Goal: Task Accomplishment & Management: Use online tool/utility

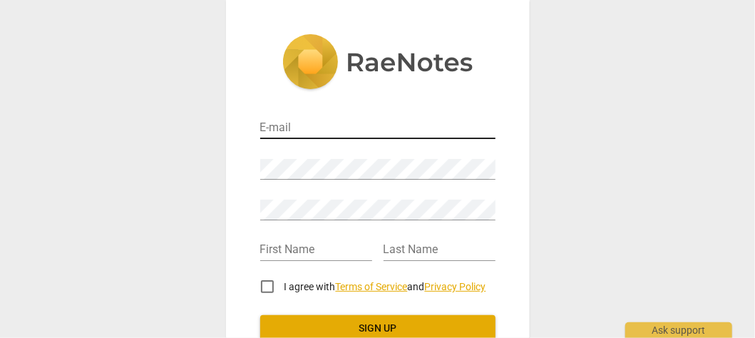
click at [332, 133] on input "email" at bounding box center [377, 128] width 235 height 21
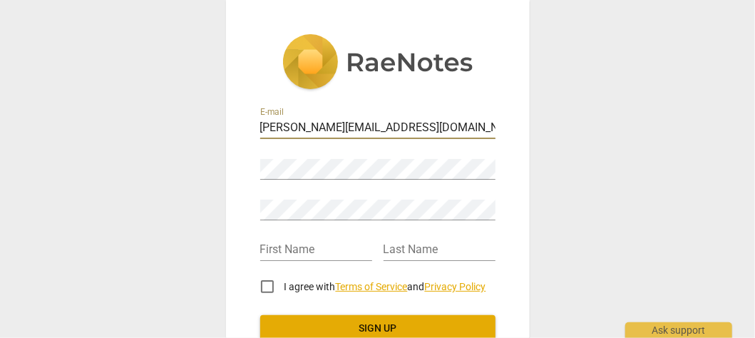
type input "Jenita.bhowani@vodacom.co.za"
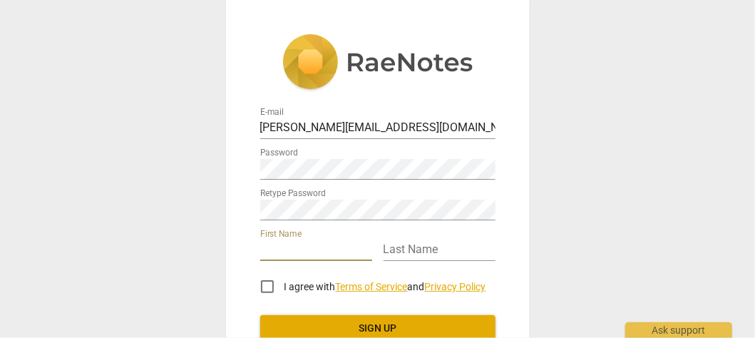
click at [289, 240] on input "text" at bounding box center [316, 250] width 112 height 21
type input "[PERSON_NAME]"
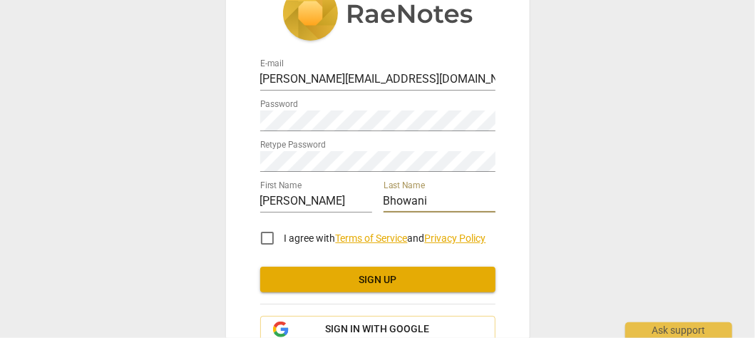
scroll to position [71, 0]
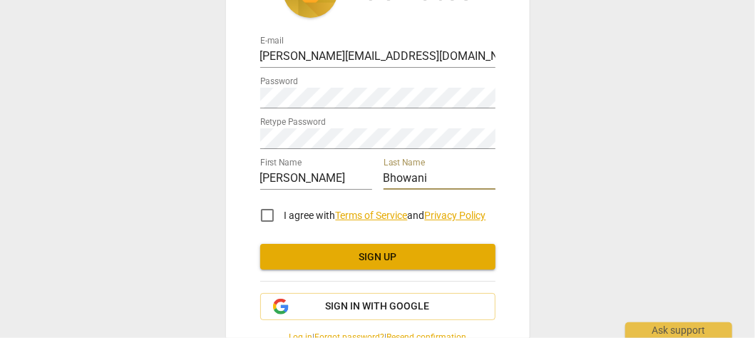
type input "Bhowani"
click at [265, 220] on input "I agree with Terms of Service and Privacy Policy" at bounding box center [267, 215] width 34 height 34
checkbox input "true"
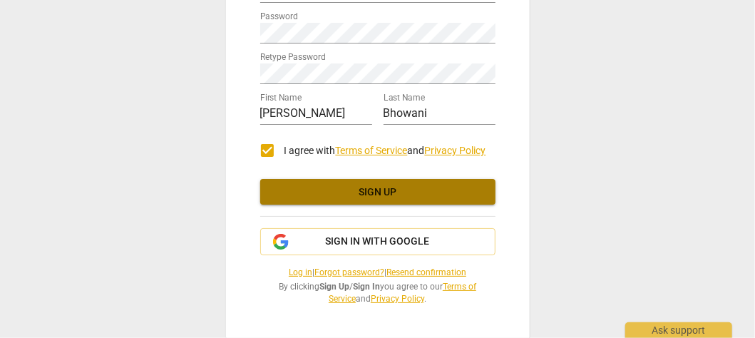
click at [376, 188] on span "Sign up" at bounding box center [378, 192] width 212 height 14
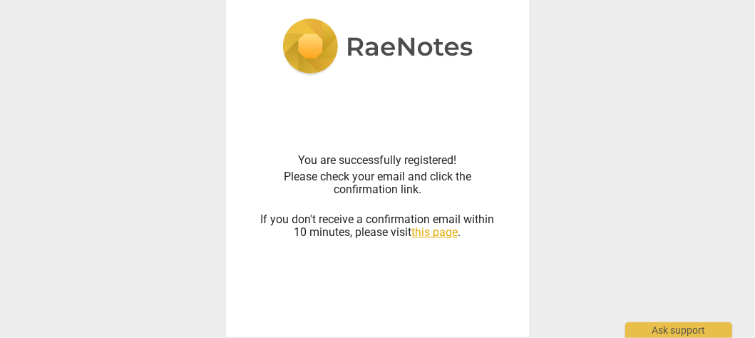
scroll to position [16, 0]
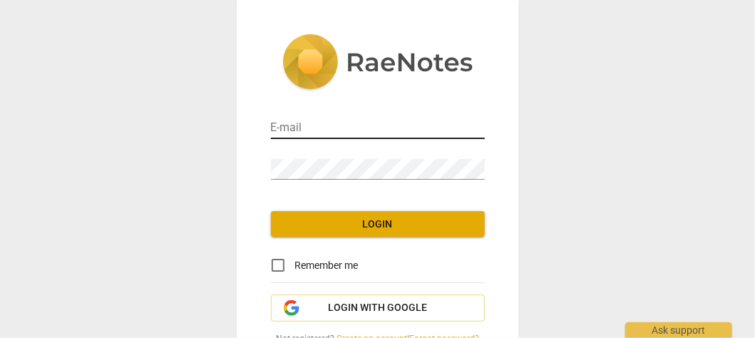
click at [360, 118] on input "email" at bounding box center [378, 128] width 214 height 21
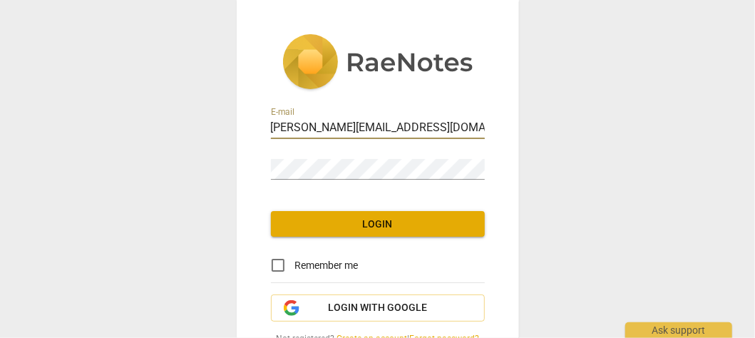
type input "jenita.bhowani@vodacom.co.za"
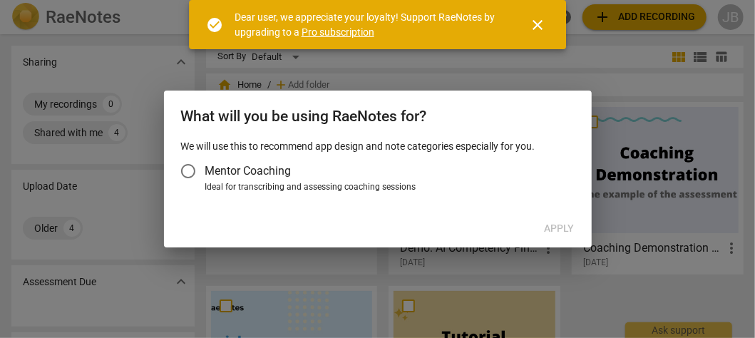
click at [196, 172] on input "Mentor Coaching" at bounding box center [188, 171] width 34 height 34
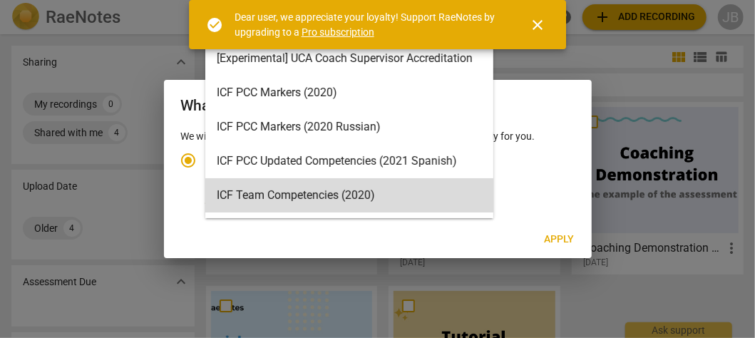
click at [478, 0] on body "RaeNotes search help add Add recording JB Sharing expand_more My recordings 0 S…" at bounding box center [377, 0] width 755 height 0
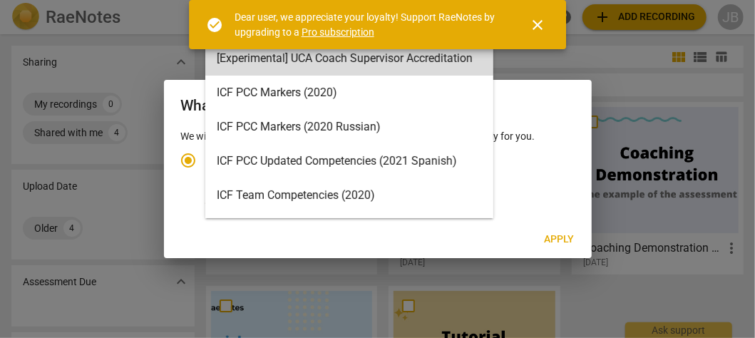
click at [540, 22] on span "close" at bounding box center [537, 24] width 17 height 17
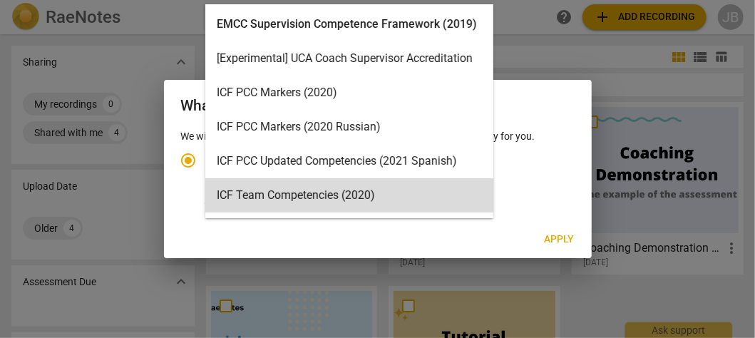
click at [480, 0] on body "RaeNotes search help add Add recording JB Sharing expand_more My recordings 0 S…" at bounding box center [377, 0] width 755 height 0
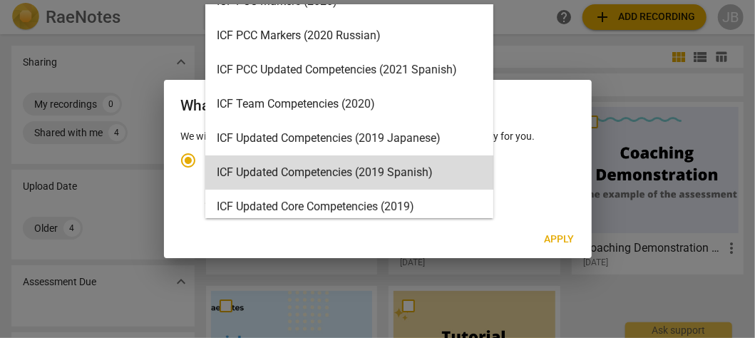
scroll to position [163, 0]
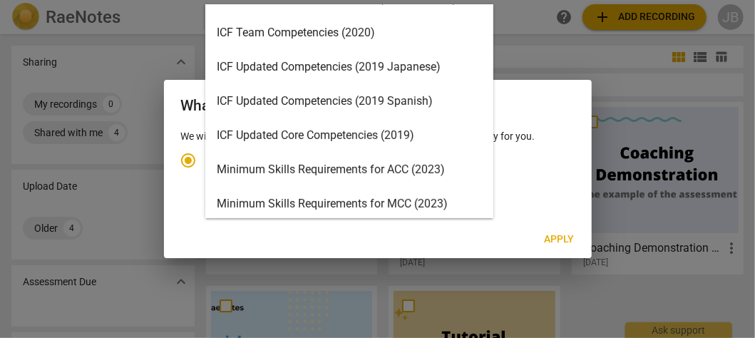
click at [357, 137] on div "ICF Updated Core Competencies (2019)" at bounding box center [349, 135] width 288 height 34
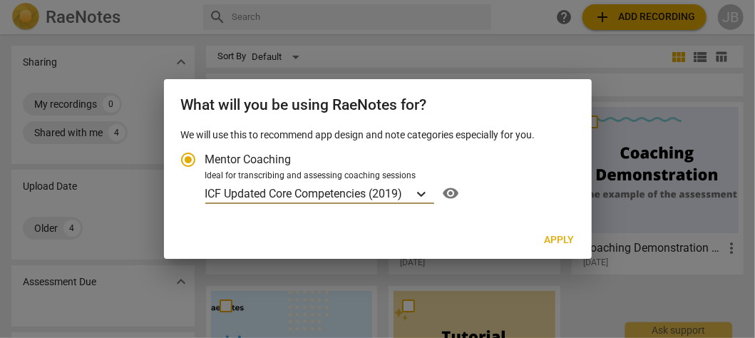
click at [422, 0] on body "RaeNotes search help add Add recording JB Sharing expand_more My recordings 0 S…" at bounding box center [377, 0] width 755 height 0
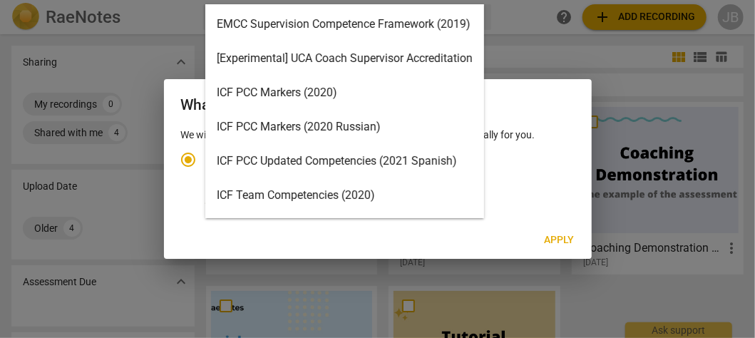
scroll to position [6, 0]
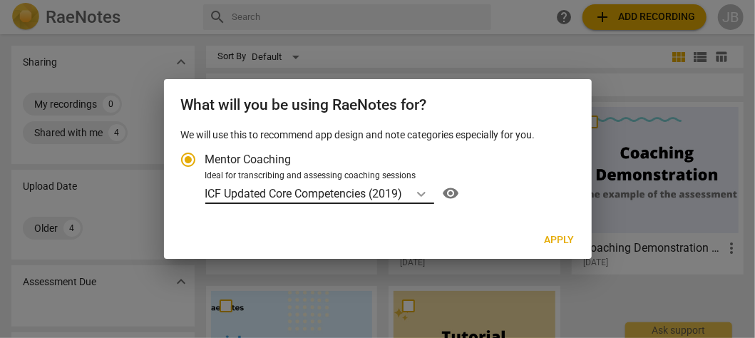
click at [424, 0] on body "RaeNotes search help add Add recording JB Sharing expand_more My recordings 0 S…" at bounding box center [377, 0] width 755 height 0
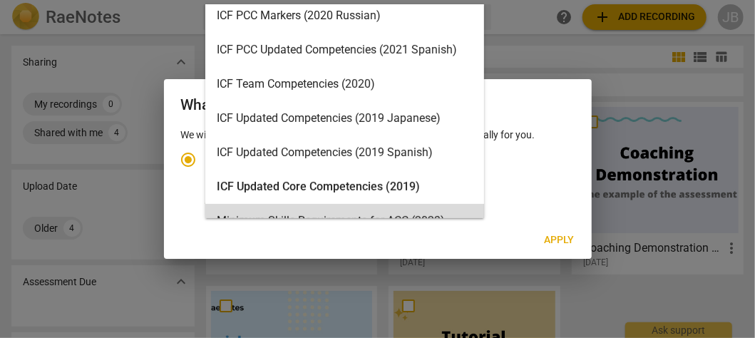
scroll to position [91, 0]
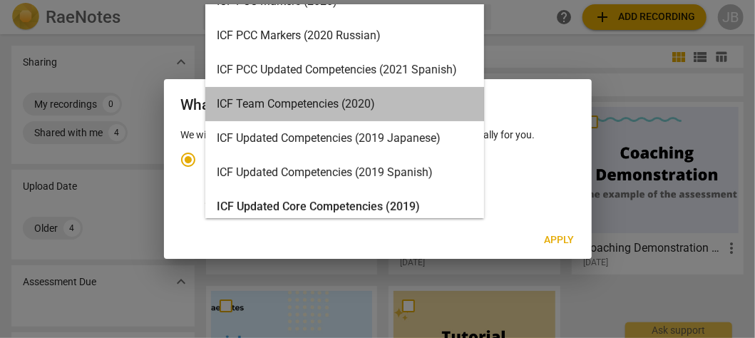
click at [459, 96] on div "ICF Team Competencies (2020)" at bounding box center [344, 104] width 279 height 34
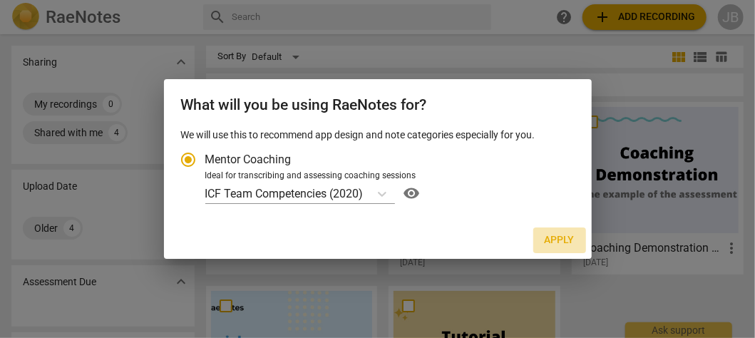
click at [554, 240] on span "Apply" at bounding box center [560, 240] width 30 height 14
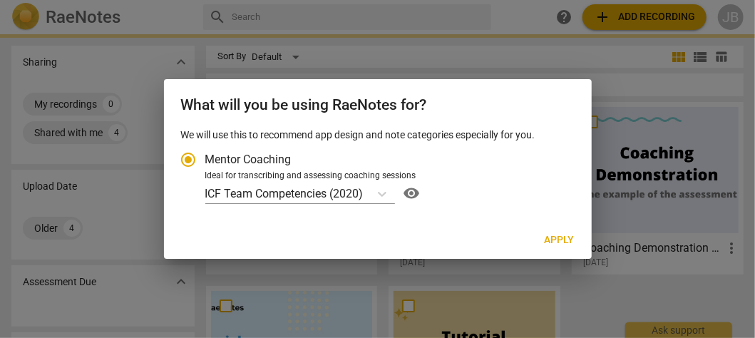
radio input "false"
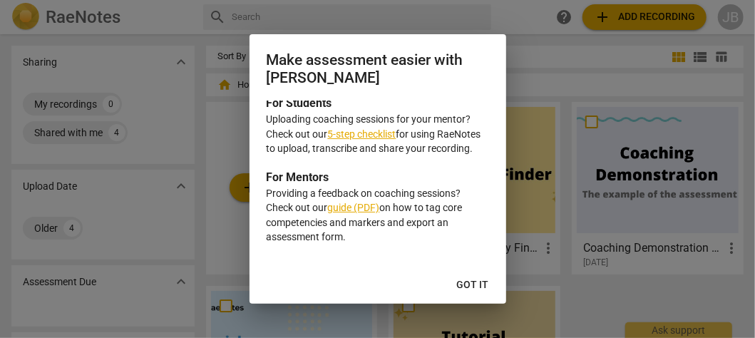
scroll to position [0, 0]
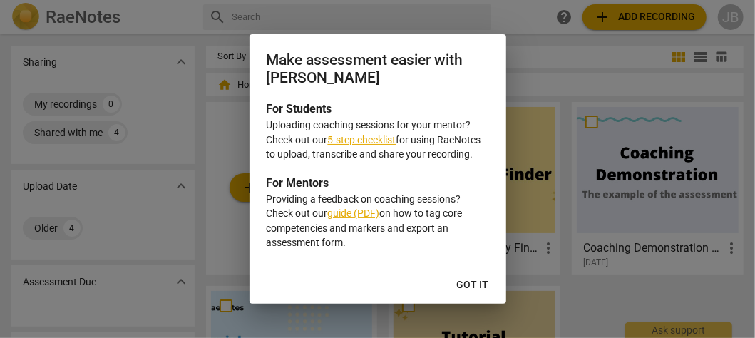
click at [369, 136] on link "5-step checklist" at bounding box center [362, 139] width 68 height 11
click at [465, 284] on span "Got it" at bounding box center [473, 285] width 32 height 14
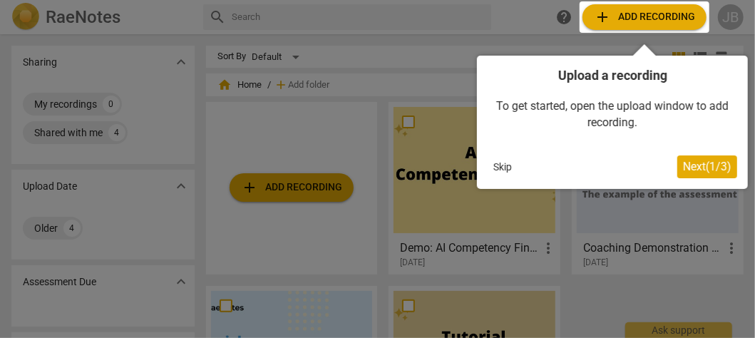
click at [652, 19] on div at bounding box center [645, 16] width 130 height 31
click at [599, 16] on div at bounding box center [645, 16] width 130 height 31
click at [685, 166] on span "Next ( 1 / 3 )" at bounding box center [707, 167] width 48 height 14
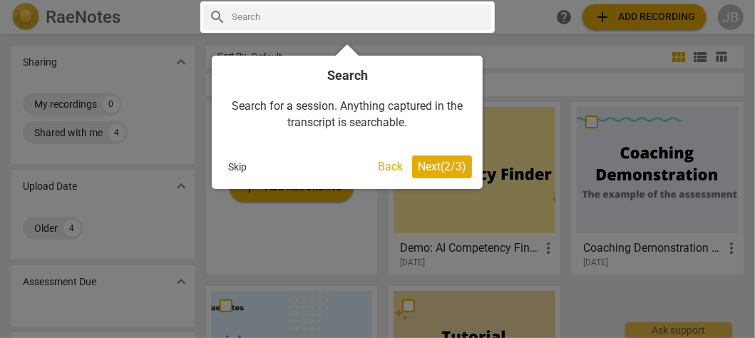
click at [441, 165] on span "Next ( 2 / 3 )" at bounding box center [442, 167] width 48 height 14
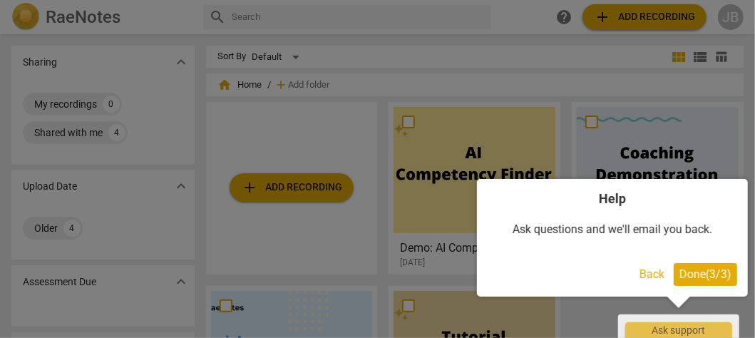
click at [709, 269] on span "Done ( 3 / 3 )" at bounding box center [706, 274] width 52 height 14
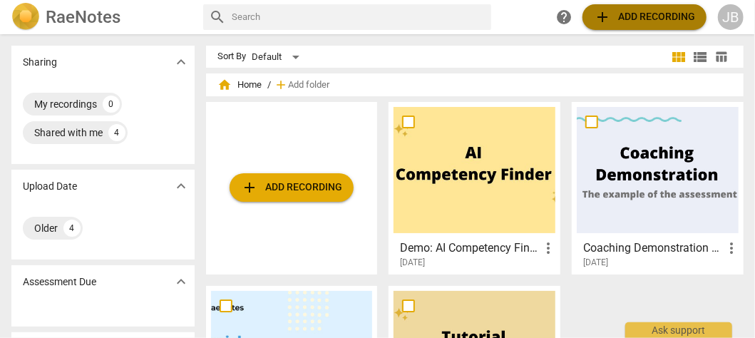
click at [647, 17] on span "add Add recording" at bounding box center [644, 17] width 101 height 17
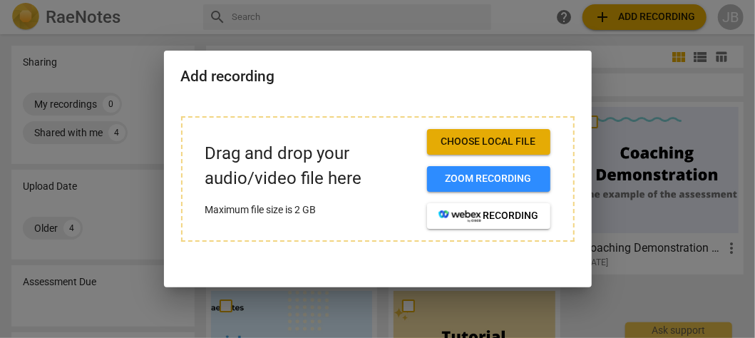
click at [519, 140] on span "Choose local file" at bounding box center [489, 142] width 101 height 14
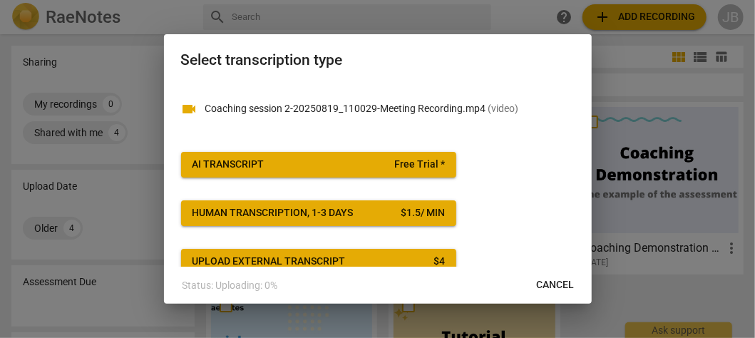
click at [381, 163] on span "AI Transcript Free Trial *" at bounding box center [319, 165] width 252 height 14
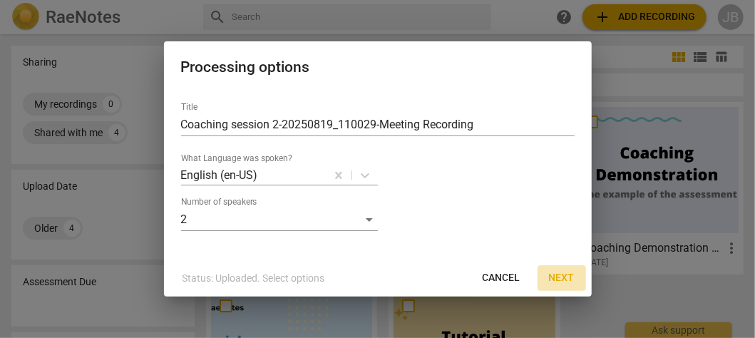
click at [563, 278] on span "Next" at bounding box center [562, 278] width 26 height 14
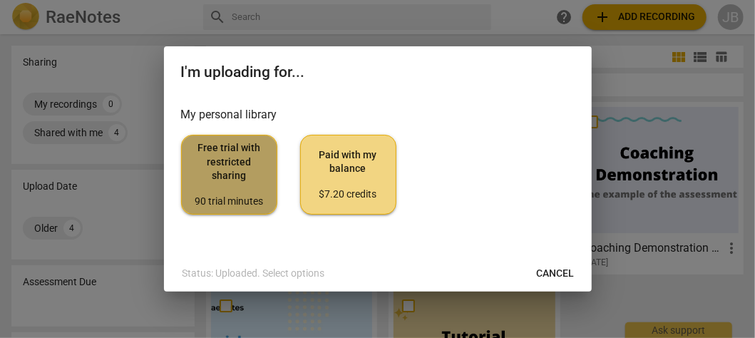
click at [232, 177] on span "Free trial with restricted sharing 90 trial minutes" at bounding box center [229, 174] width 72 height 67
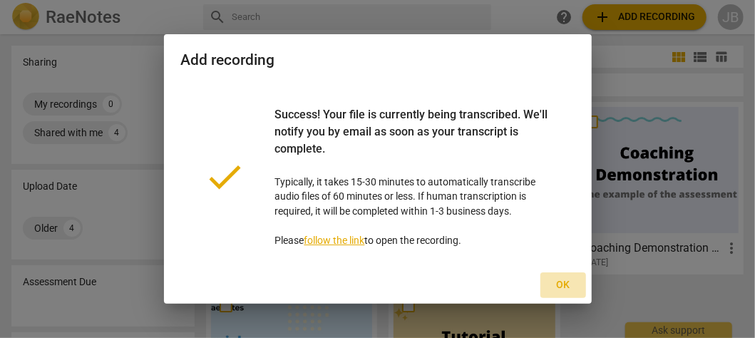
click at [568, 282] on span "Ok" at bounding box center [563, 285] width 23 height 14
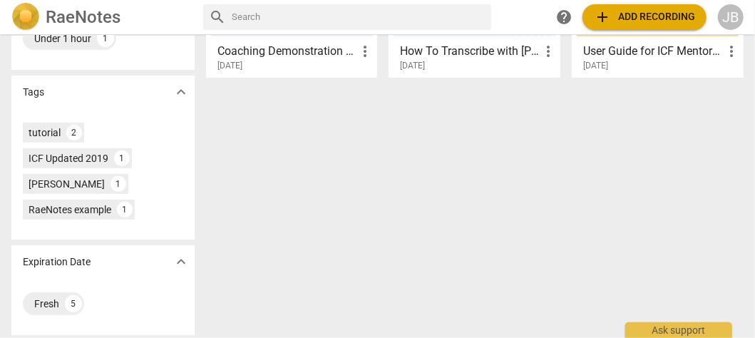
scroll to position [384, 0]
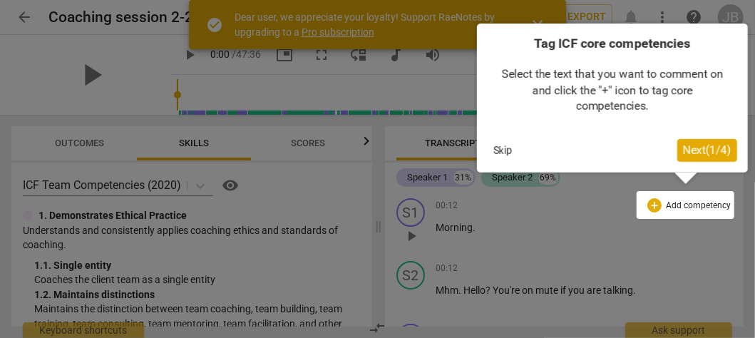
click at [709, 151] on span "Next ( 1 / 4 )" at bounding box center [707, 150] width 48 height 14
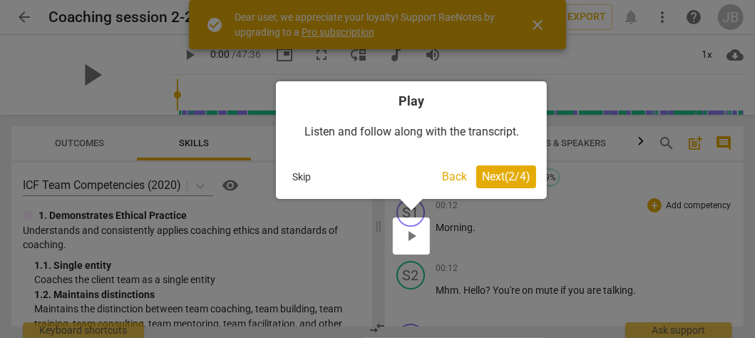
click at [511, 173] on span "Next ( 2 / 4 )" at bounding box center [506, 177] width 48 height 14
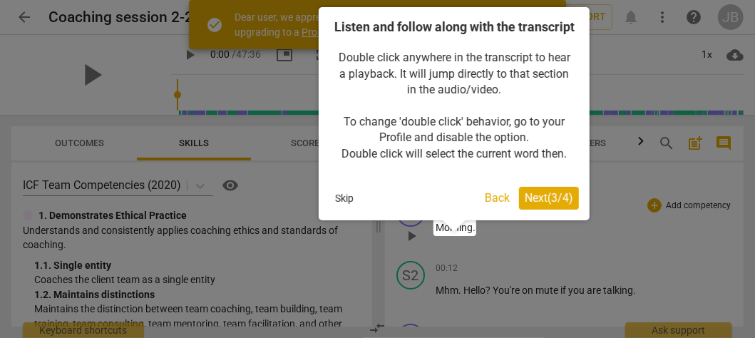
click at [542, 205] on span "Next ( 3 / 4 )" at bounding box center [549, 198] width 48 height 14
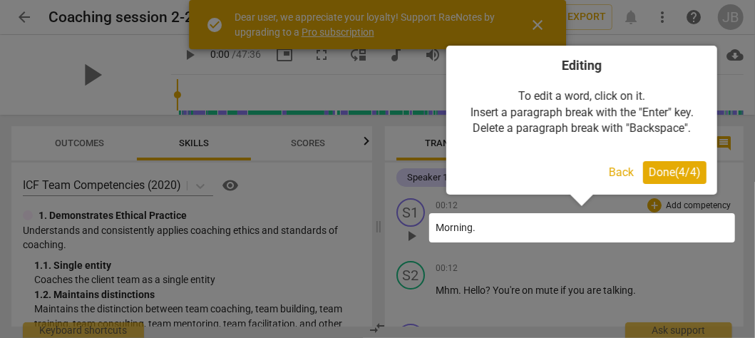
click at [667, 173] on span "Done ( 4 / 4 )" at bounding box center [675, 172] width 52 height 14
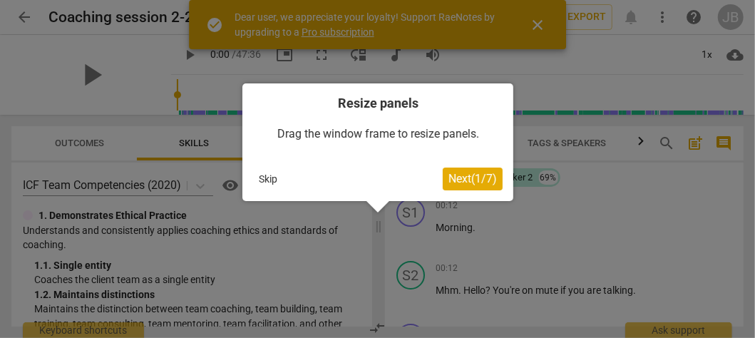
click at [466, 182] on span "Next ( 1 / 7 )" at bounding box center [472, 179] width 48 height 14
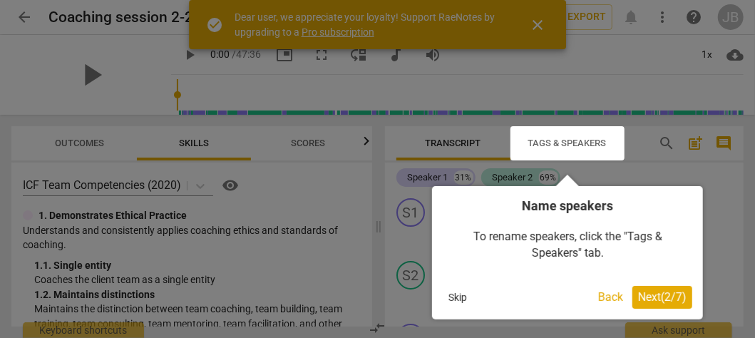
click at [657, 294] on span "Next ( 2 / 7 )" at bounding box center [662, 297] width 48 height 14
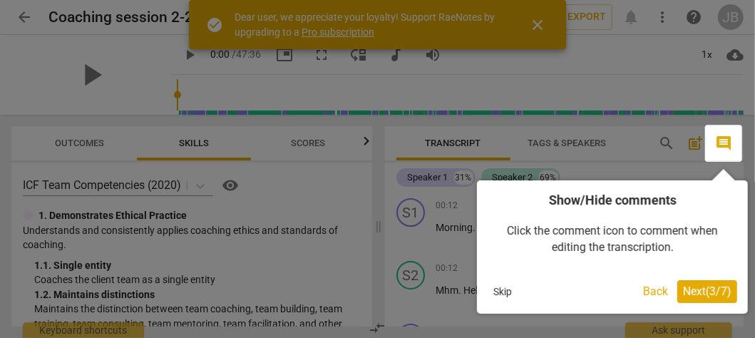
click at [696, 289] on span "Next ( 3 / 7 )" at bounding box center [707, 291] width 48 height 14
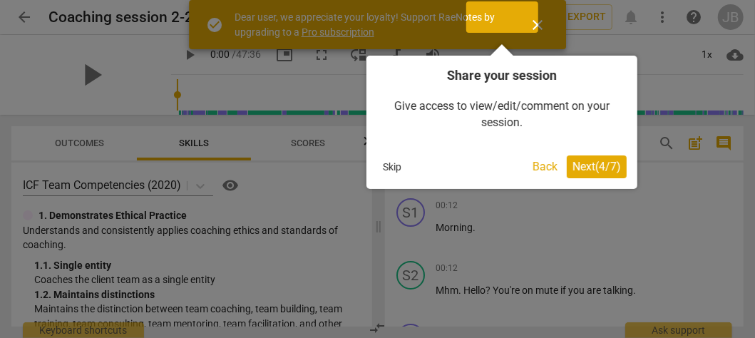
click at [598, 165] on span "Next ( 4 / 7 )" at bounding box center [597, 167] width 48 height 14
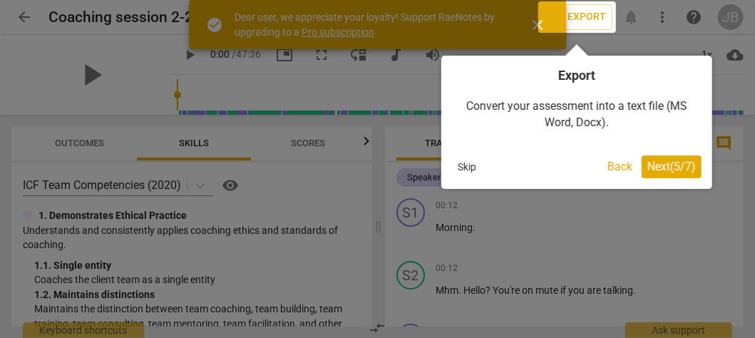
click at [674, 168] on span "Next ( 5 / 7 )" at bounding box center [671, 167] width 48 height 14
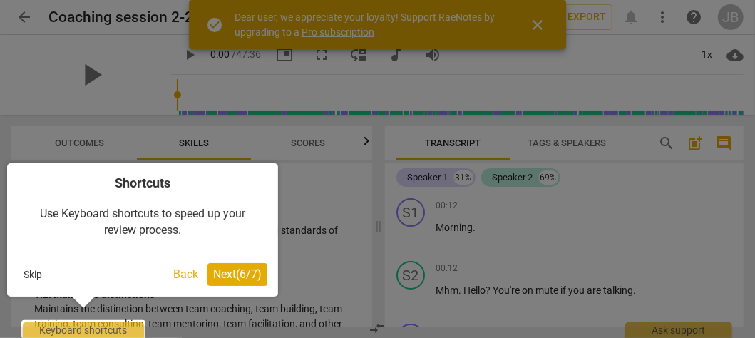
click at [249, 270] on span "Next ( 6 / 7 )" at bounding box center [237, 274] width 48 height 14
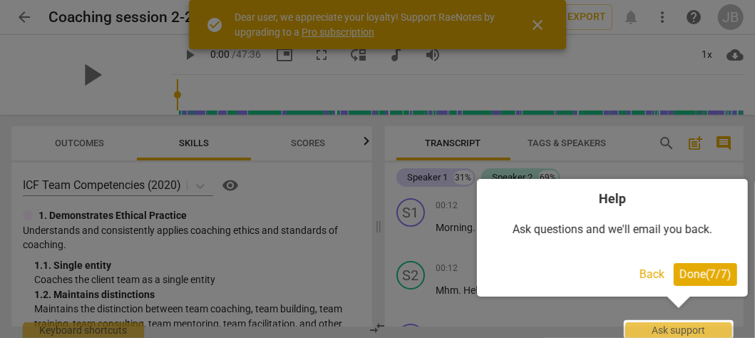
click at [728, 275] on span "Done ( 7 / 7 )" at bounding box center [706, 274] width 52 height 14
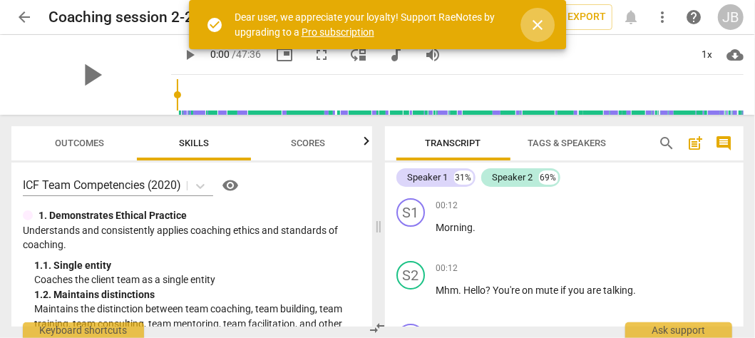
click at [538, 27] on span "close" at bounding box center [537, 24] width 17 height 17
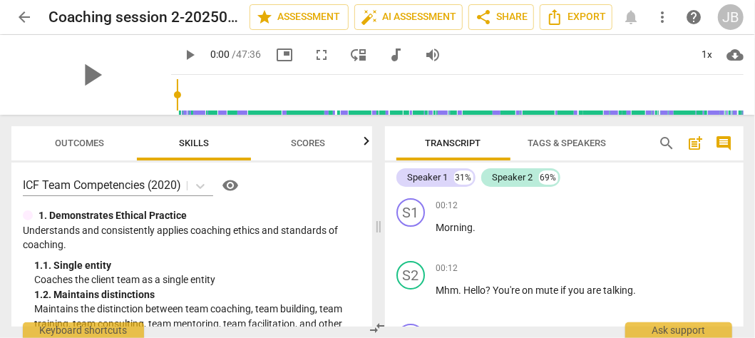
click at [83, 145] on span "Outcomes" at bounding box center [80, 143] width 49 height 11
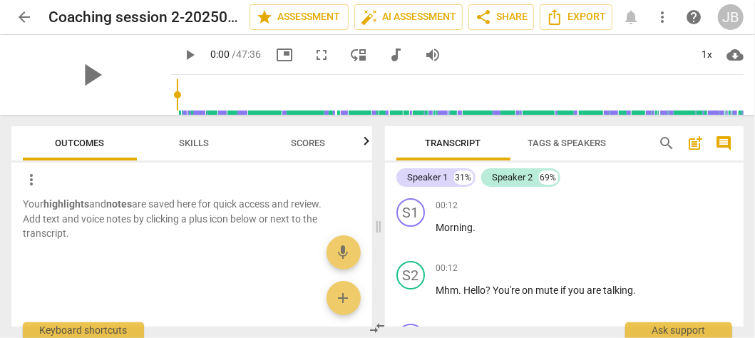
click at [202, 145] on span "Skills" at bounding box center [194, 143] width 30 height 11
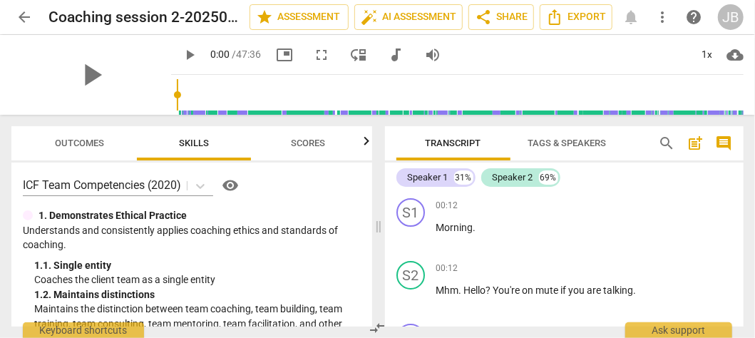
click at [315, 145] on span "Scores" at bounding box center [308, 143] width 34 height 11
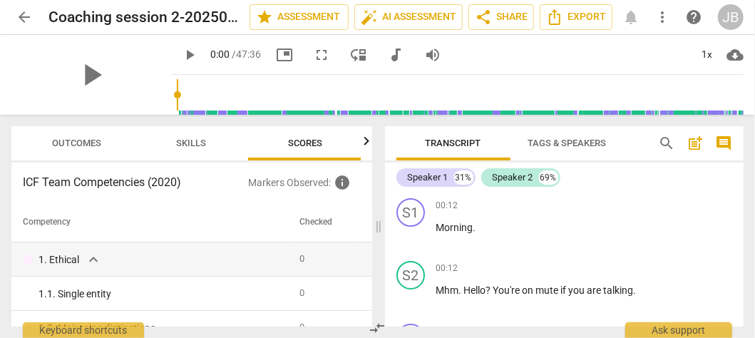
scroll to position [0, 4]
click at [190, 137] on span "Skills" at bounding box center [190, 143] width 64 height 19
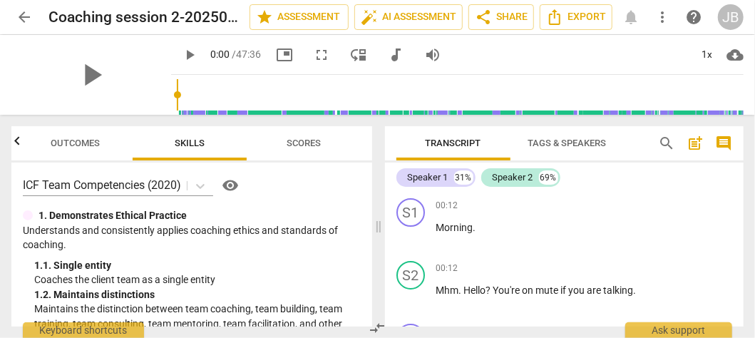
click at [304, 143] on span "Scores" at bounding box center [304, 143] width 34 height 11
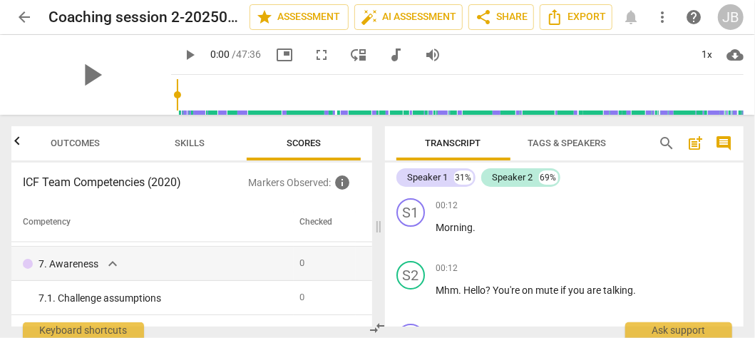
scroll to position [1148, 0]
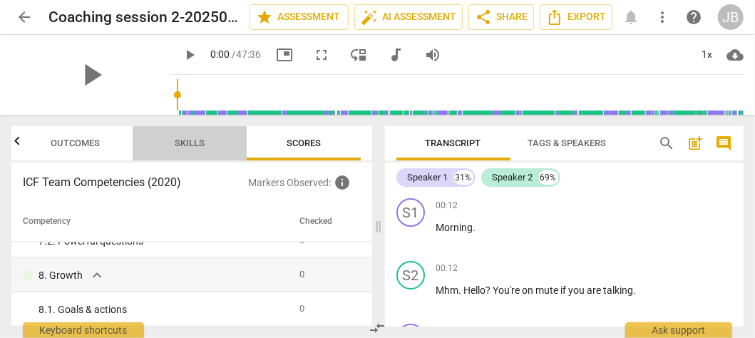
click at [185, 138] on span "Skills" at bounding box center [190, 143] width 30 height 11
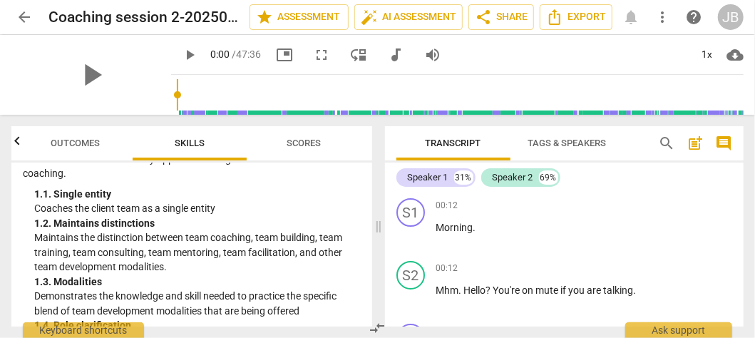
scroll to position [0, 0]
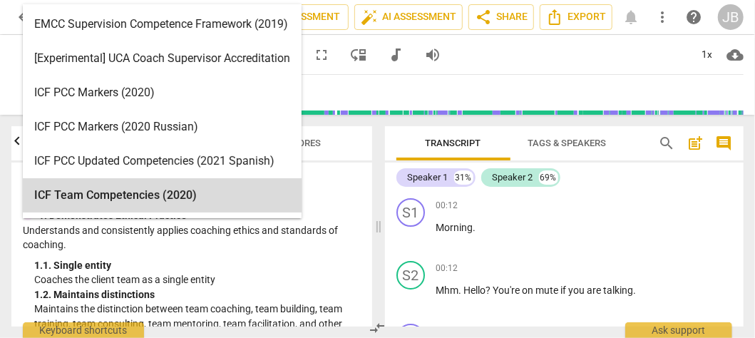
click at [204, 0] on body "arrow_back Coaching session 2-20250819_110029-Meeting Recording edit star Asses…" at bounding box center [377, 0] width 755 height 0
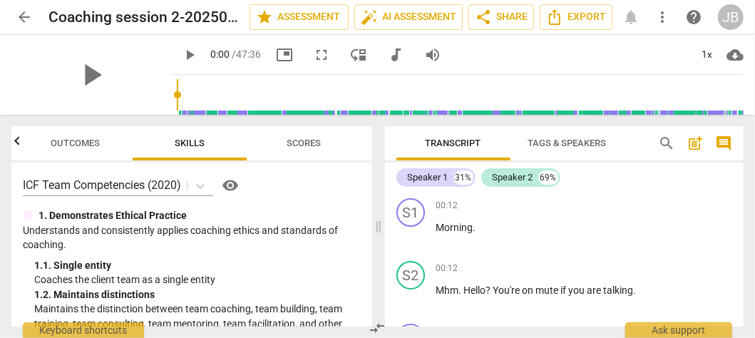
click at [334, 197] on div "ICF Team Competencies (2020) visibility 1. Demonstrates Ethical Practice Unders…" at bounding box center [191, 245] width 361 height 164
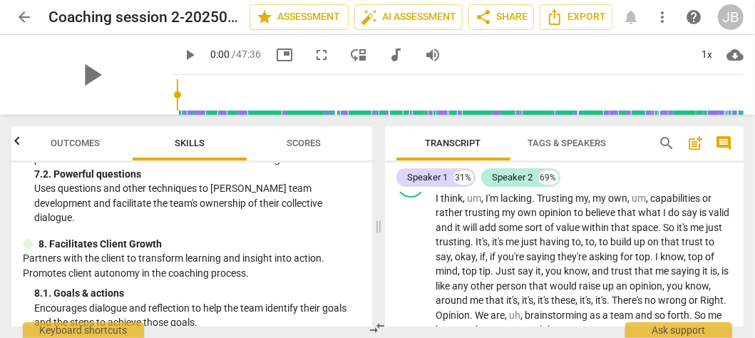
scroll to position [4492, 0]
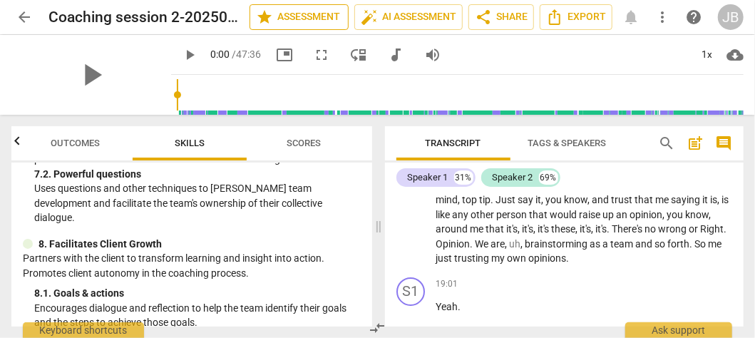
click at [313, 17] on span "star Assessment" at bounding box center [299, 17] width 86 height 17
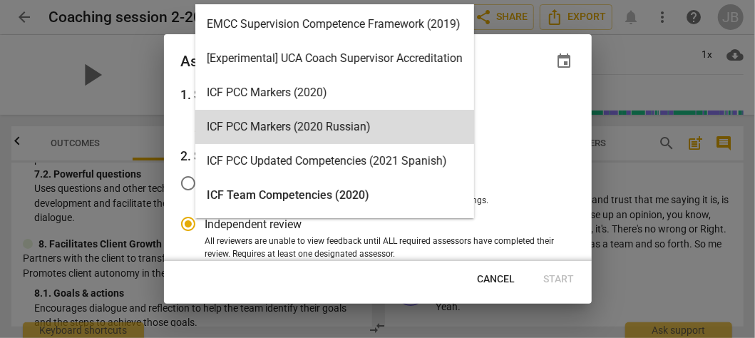
click at [369, 0] on body "arrow_back Coaching session 2-20250819_110029-Meeting Recording edit star Asses…" at bounding box center [377, 0] width 755 height 0
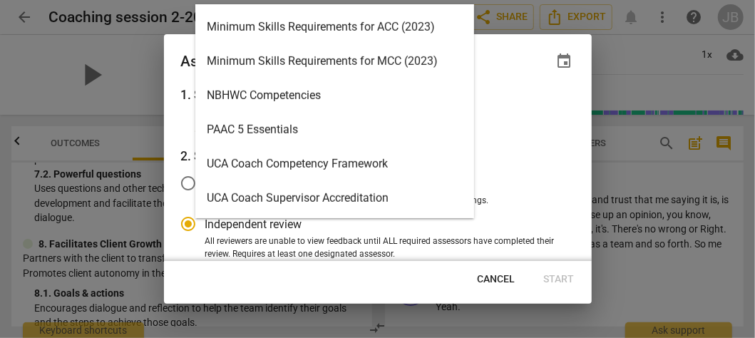
scroll to position [234, 0]
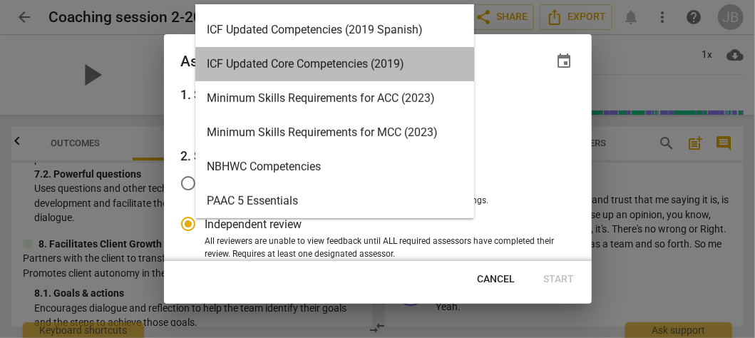
click at [339, 61] on div "ICF Updated Core Competencies (2019)" at bounding box center [334, 64] width 279 height 34
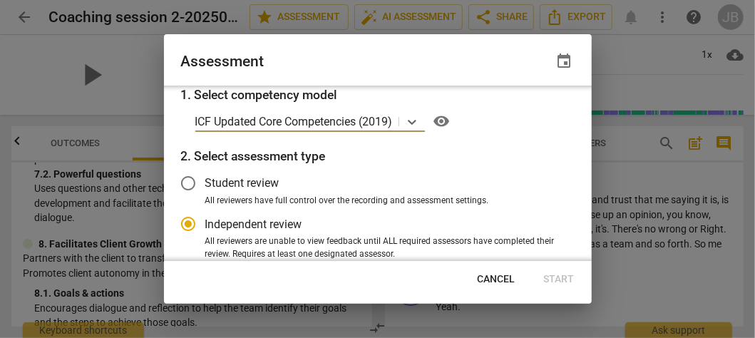
scroll to position [71, 0]
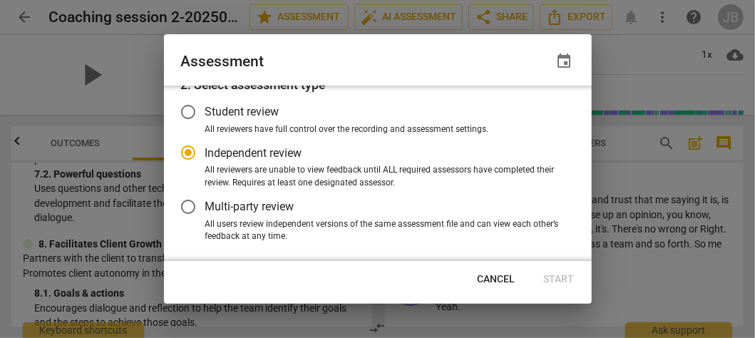
radio input "false"
click at [185, 111] on input "Student review" at bounding box center [188, 112] width 34 height 34
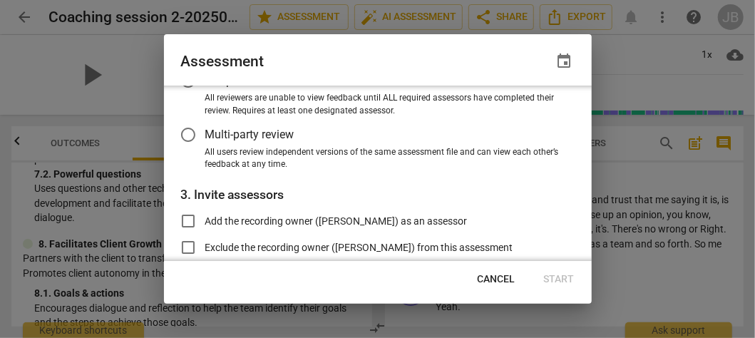
scroll to position [214, 0]
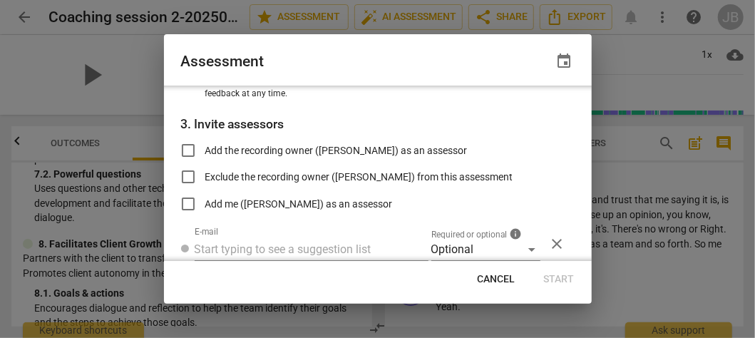
radio input "false"
click at [185, 148] on input "Add the recording owner ([PERSON_NAME]) as an assessor" at bounding box center [188, 150] width 34 height 34
checkbox input "true"
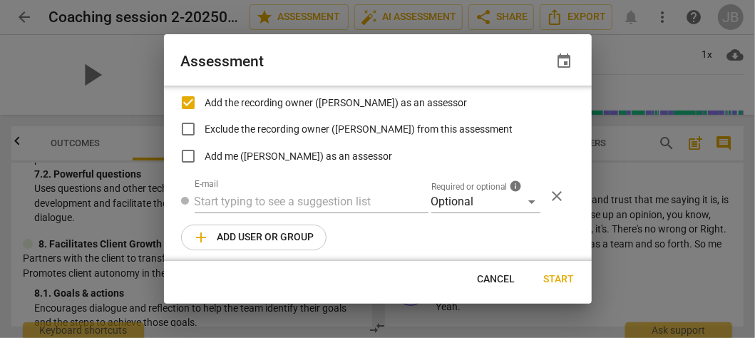
radio input "false"
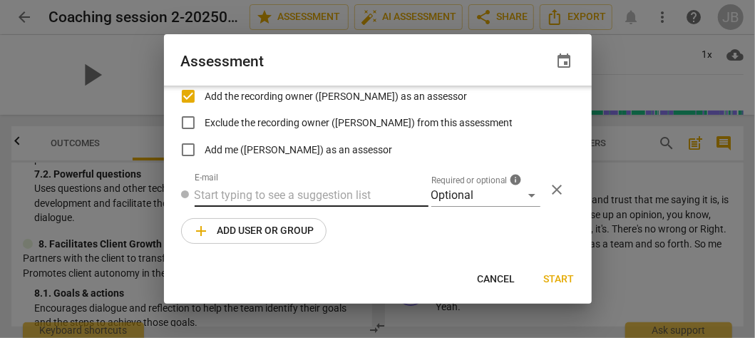
click at [349, 200] on input "text" at bounding box center [312, 195] width 234 height 23
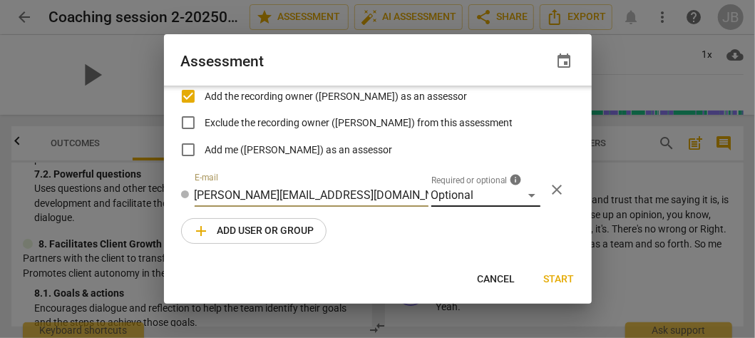
type input "[PERSON_NAME][EMAIL_ADDRESS][DOMAIN_NAME]"
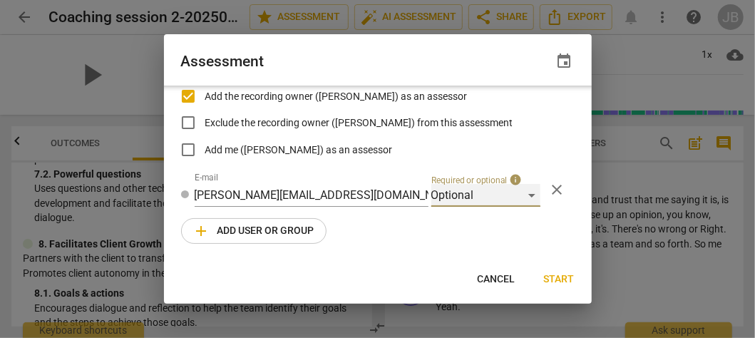
click at [488, 197] on div "Optional" at bounding box center [485, 195] width 109 height 23
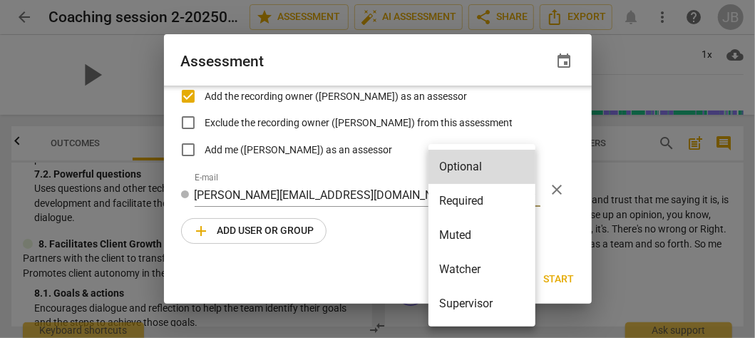
click at [389, 194] on div at bounding box center [377, 169] width 755 height 338
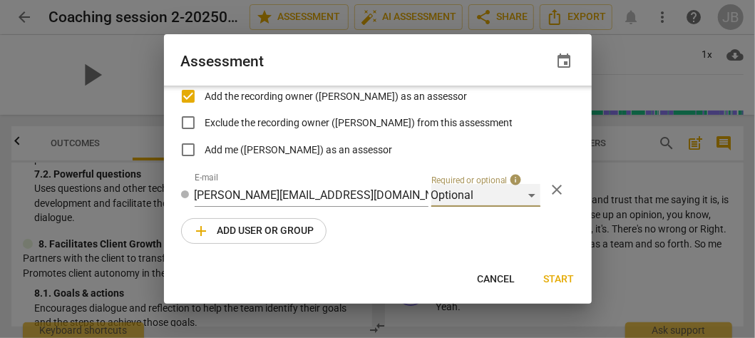
click at [436, 195] on div "Optional" at bounding box center [485, 195] width 109 height 23
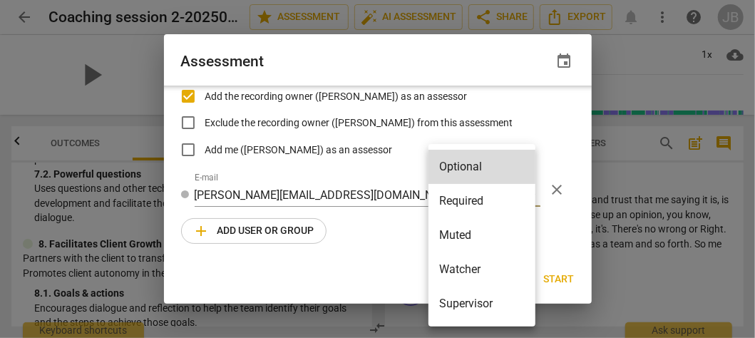
click at [475, 200] on li "Required" at bounding box center [482, 201] width 107 height 34
radio input "false"
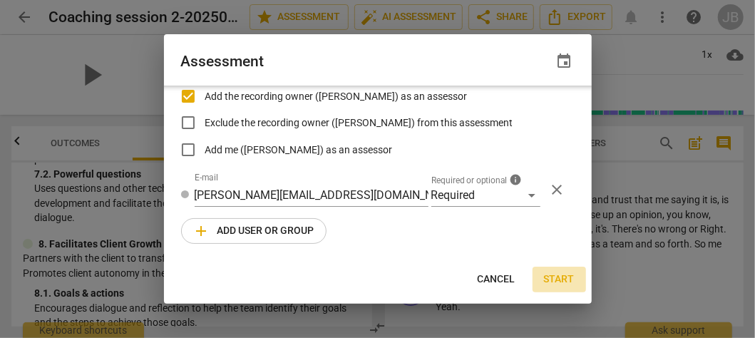
click at [563, 280] on span "Start" at bounding box center [559, 279] width 31 height 14
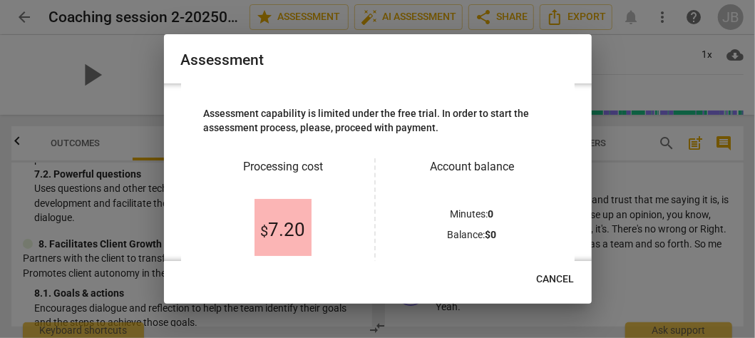
scroll to position [106, 0]
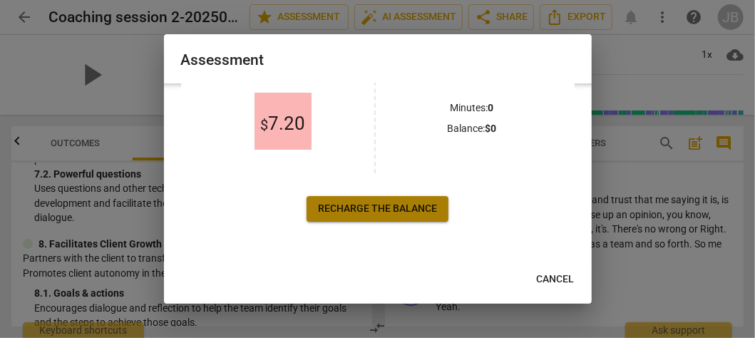
click at [412, 210] on span "Recharge the balance" at bounding box center [377, 209] width 119 height 14
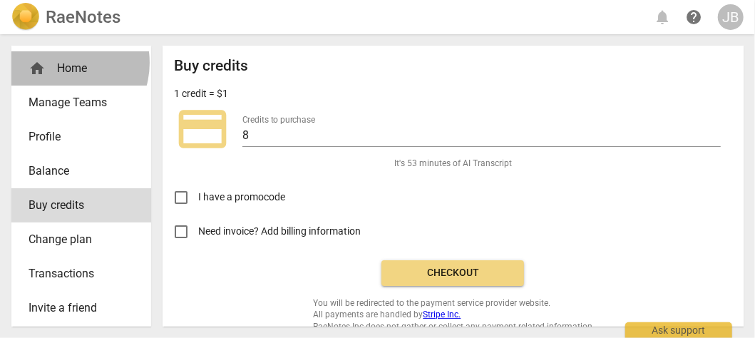
click at [61, 63] on div "home Home" at bounding box center [76, 68] width 94 height 17
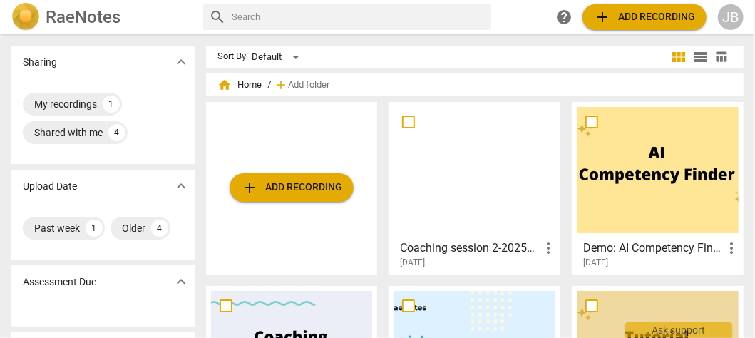
click at [301, 194] on span "add Add recording" at bounding box center [291, 187] width 101 height 17
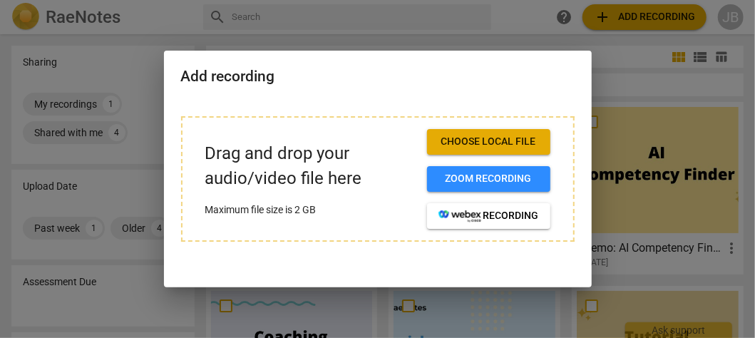
click at [490, 146] on span "Choose local file" at bounding box center [489, 142] width 101 height 14
click at [637, 94] on div at bounding box center [377, 169] width 755 height 338
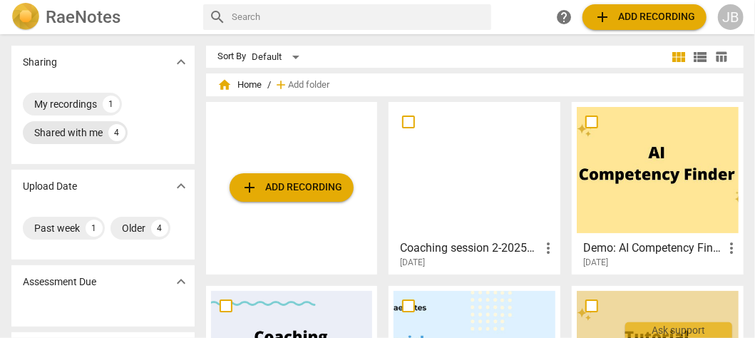
click at [70, 135] on div "Shared with me" at bounding box center [68, 132] width 68 height 14
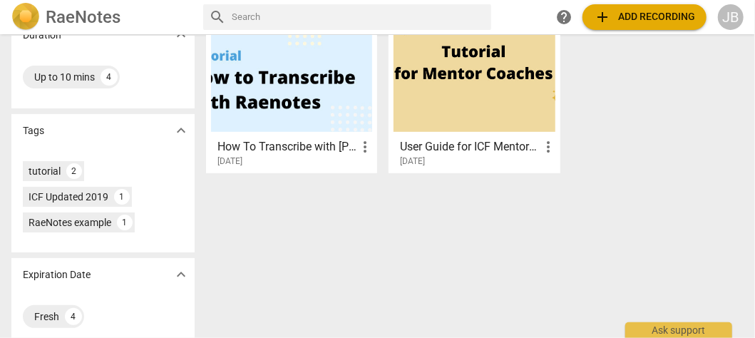
scroll to position [301, 0]
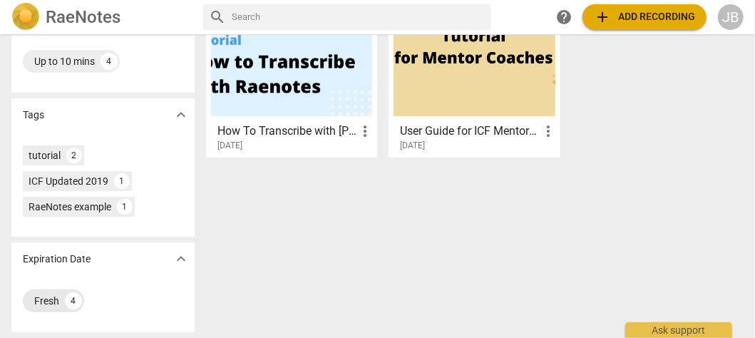
click at [43, 304] on div "Fresh" at bounding box center [46, 301] width 25 height 14
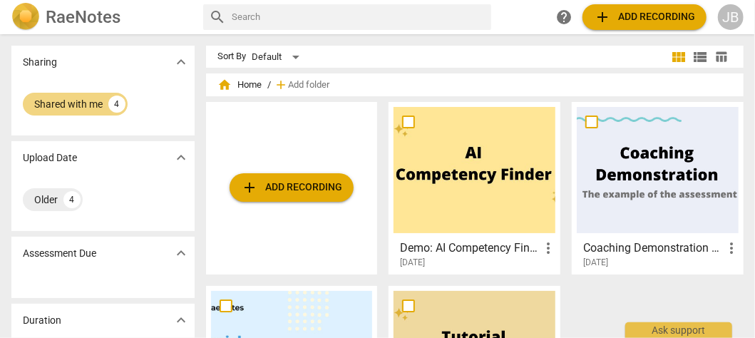
click at [74, 19] on h2 "RaeNotes" at bounding box center [83, 17] width 75 height 20
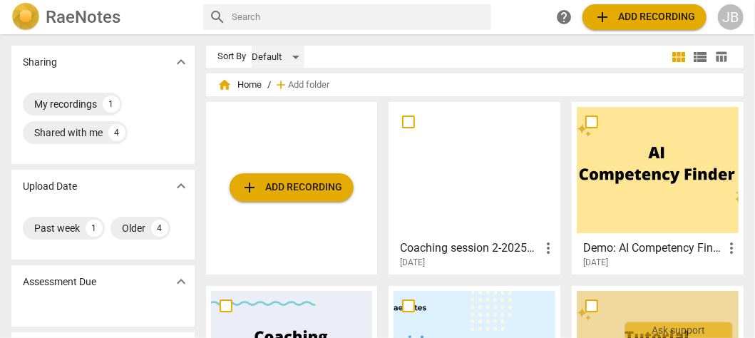
click at [294, 55] on div "Default" at bounding box center [278, 57] width 53 height 23
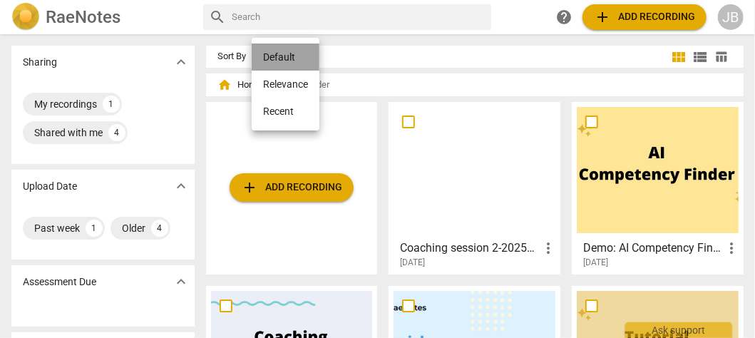
click at [294, 55] on li "Default" at bounding box center [286, 56] width 68 height 27
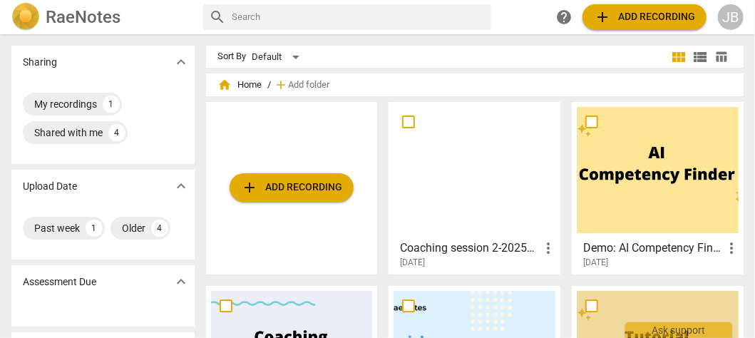
click at [650, 132] on div at bounding box center [658, 170] width 162 height 126
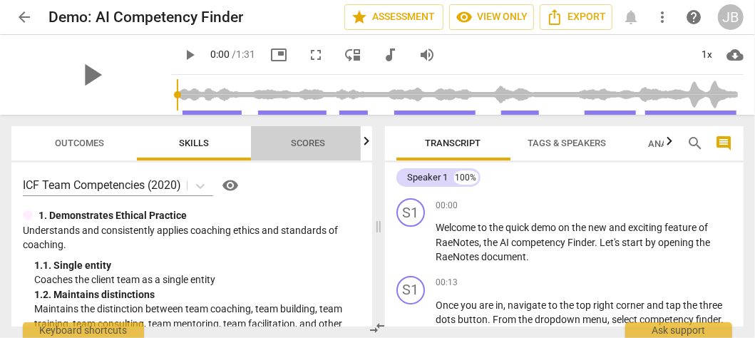
click at [318, 140] on span "Scores" at bounding box center [308, 143] width 34 height 11
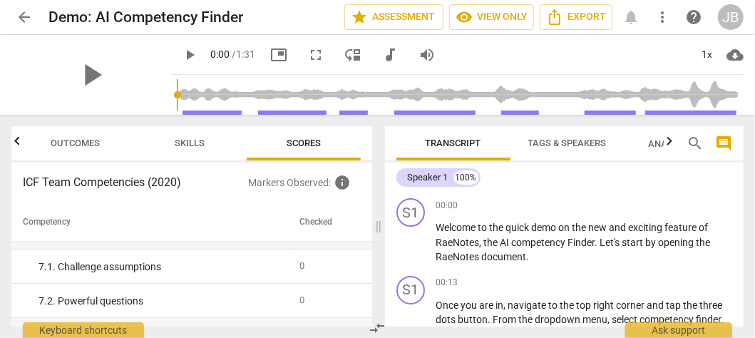
scroll to position [1148, 0]
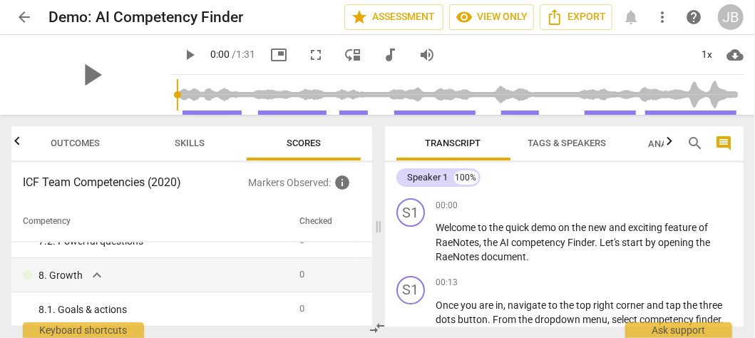
click at [592, 145] on span "Tags & Speakers" at bounding box center [567, 143] width 78 height 11
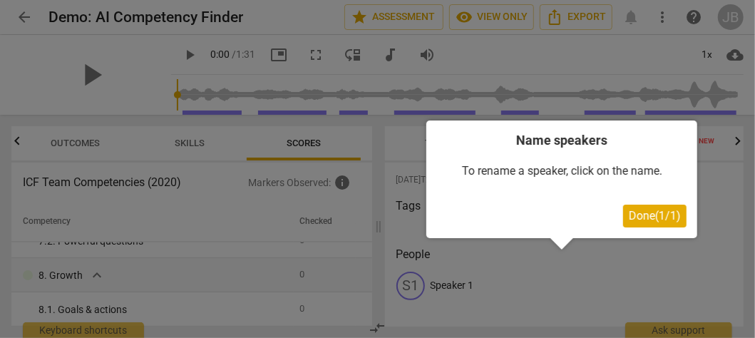
scroll to position [7, 0]
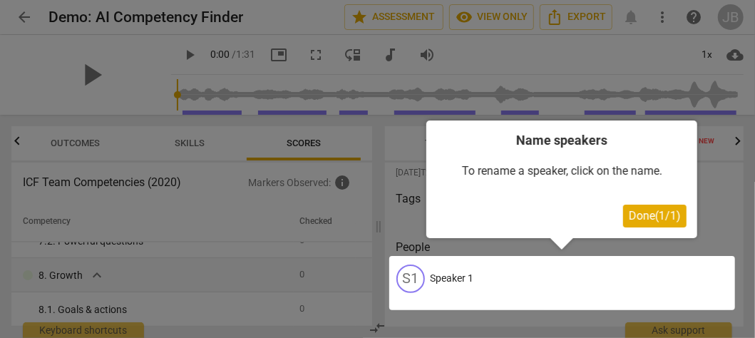
click at [645, 214] on span "Done ( 1 / 1 )" at bounding box center [655, 216] width 52 height 14
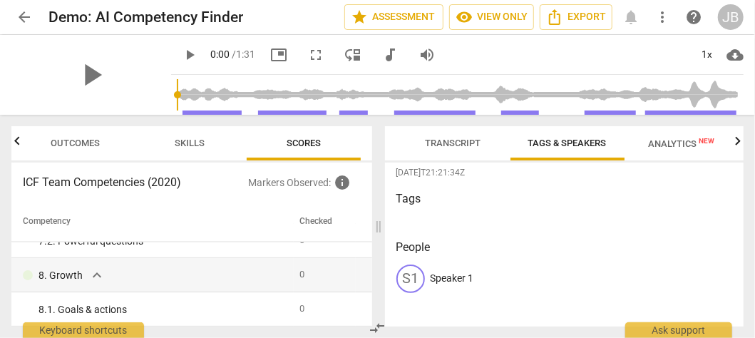
click at [672, 145] on span "Analytics New" at bounding box center [681, 143] width 66 height 11
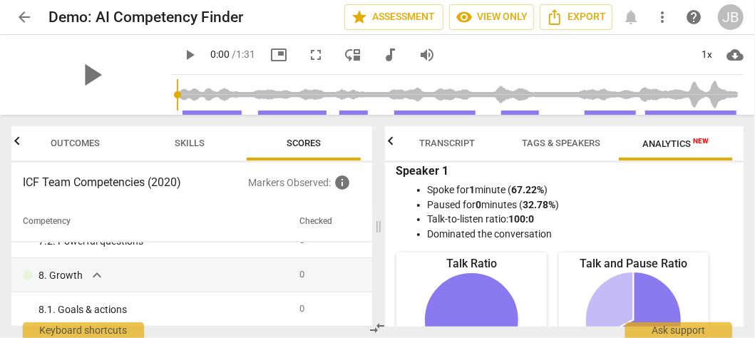
scroll to position [0, 0]
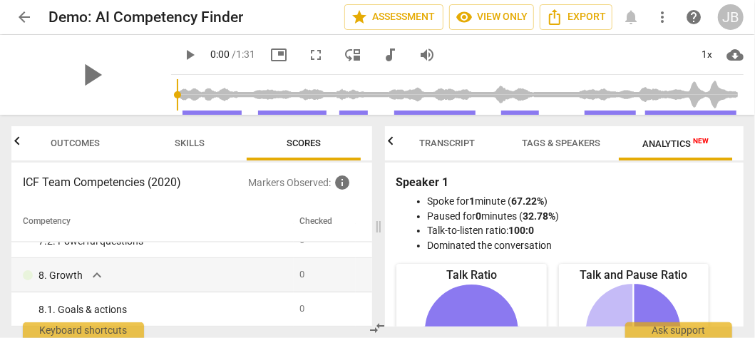
click at [558, 150] on span "Tags & Speakers" at bounding box center [562, 143] width 113 height 19
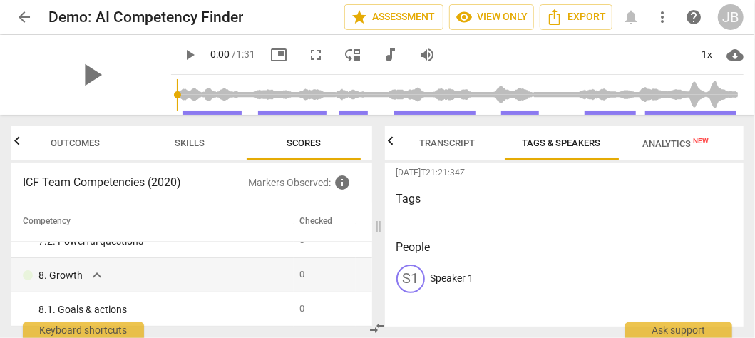
click at [458, 138] on span "Transcript" at bounding box center [448, 143] width 56 height 11
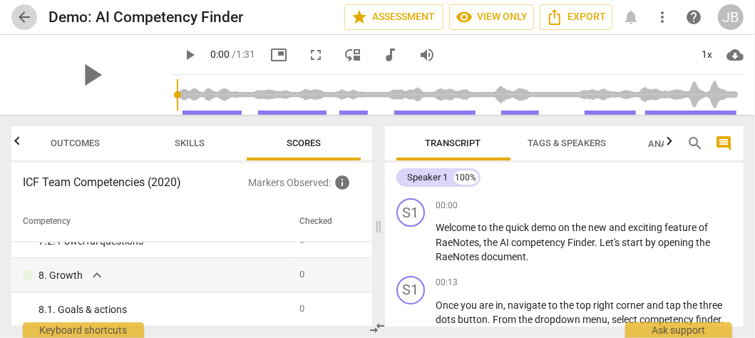
click at [23, 18] on span "arrow_back" at bounding box center [24, 17] width 17 height 17
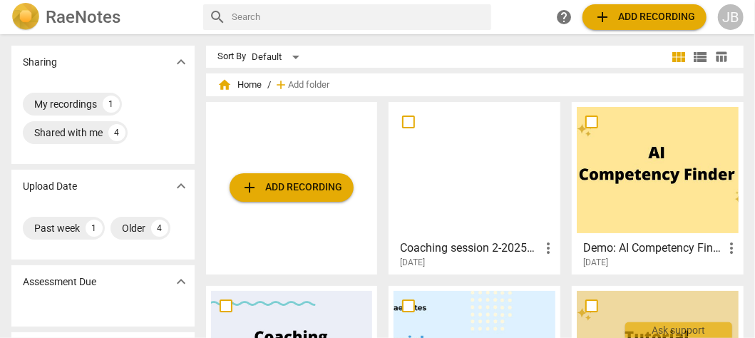
click at [543, 248] on span "more_vert" at bounding box center [548, 248] width 17 height 17
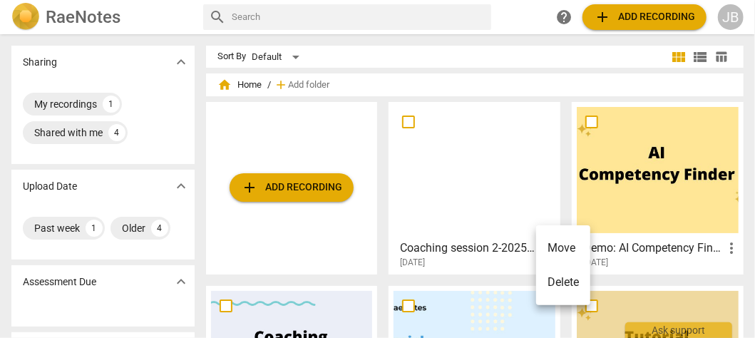
click at [507, 177] on div at bounding box center [377, 169] width 755 height 338
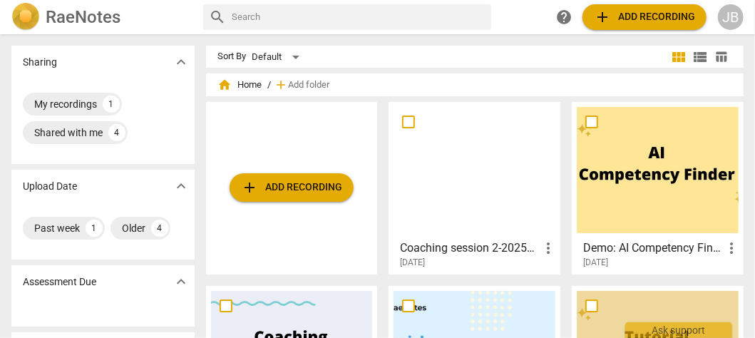
click at [456, 176] on div at bounding box center [475, 170] width 162 height 126
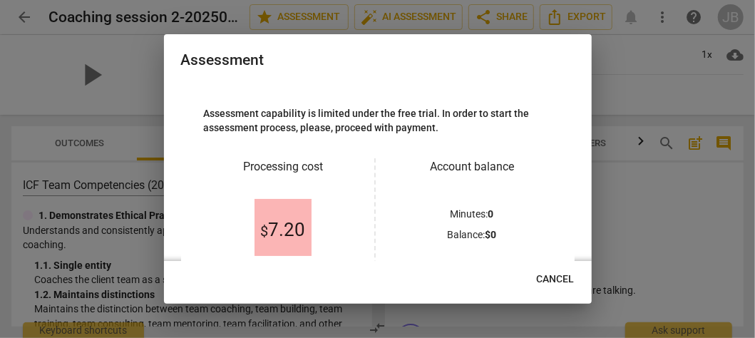
click at [565, 275] on span "Cancel" at bounding box center [556, 279] width 38 height 14
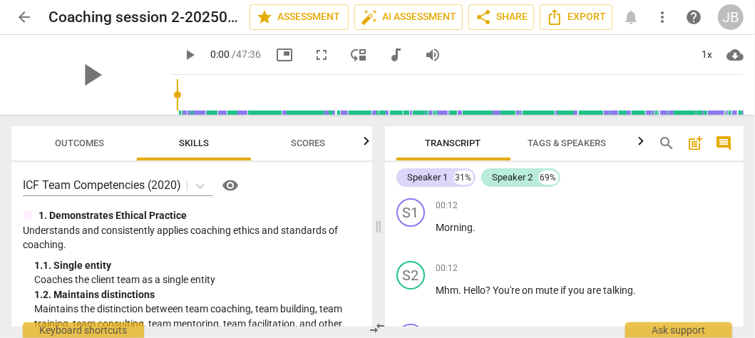
click at [568, 140] on span "Tags & Speakers" at bounding box center [567, 143] width 78 height 11
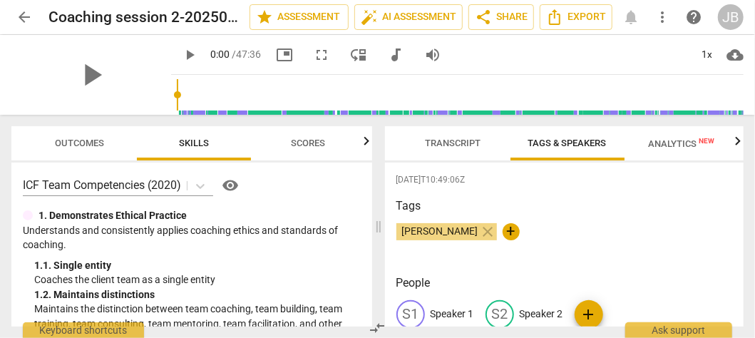
click at [667, 144] on span "Analytics New" at bounding box center [681, 143] width 66 height 11
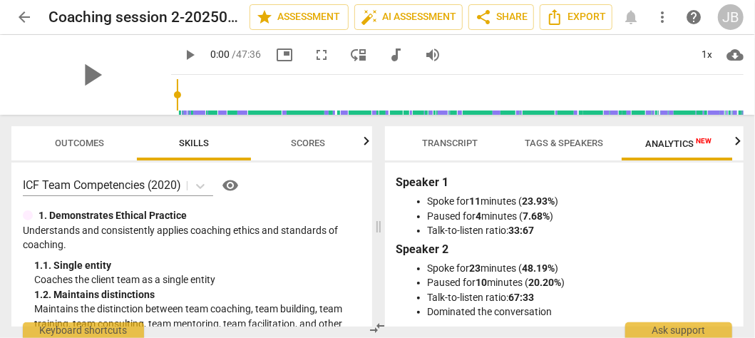
scroll to position [0, 6]
click at [441, 141] on span "Transcript" at bounding box center [448, 143] width 56 height 11
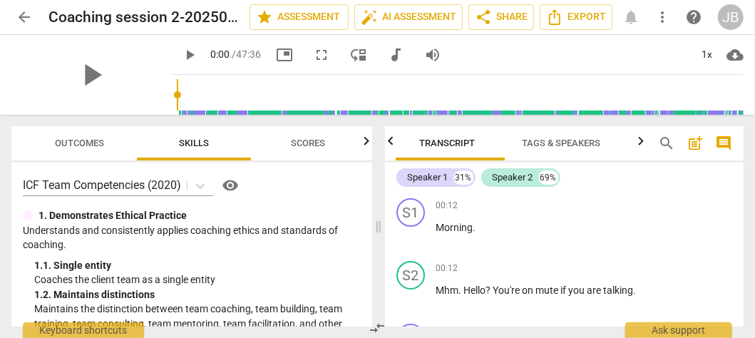
scroll to position [0, 0]
click at [552, 139] on span "Tags & Speakers" at bounding box center [567, 143] width 78 height 11
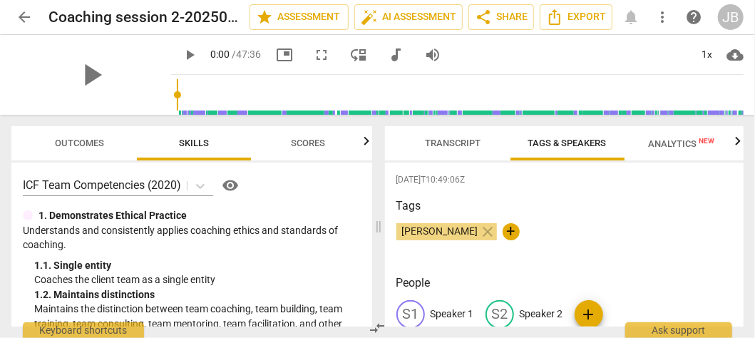
click at [441, 137] on span "Transcript" at bounding box center [454, 143] width 90 height 19
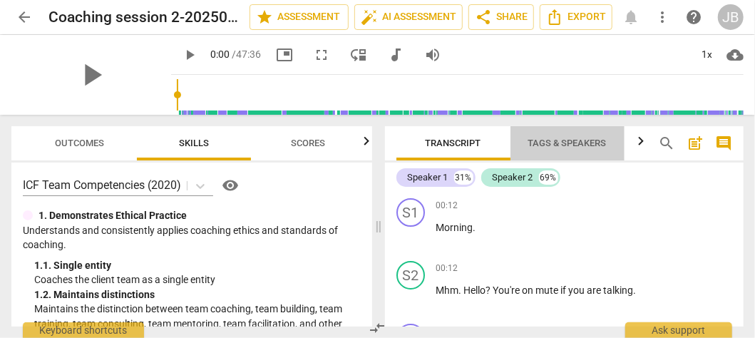
click at [573, 144] on span "Tags & Speakers" at bounding box center [567, 143] width 78 height 11
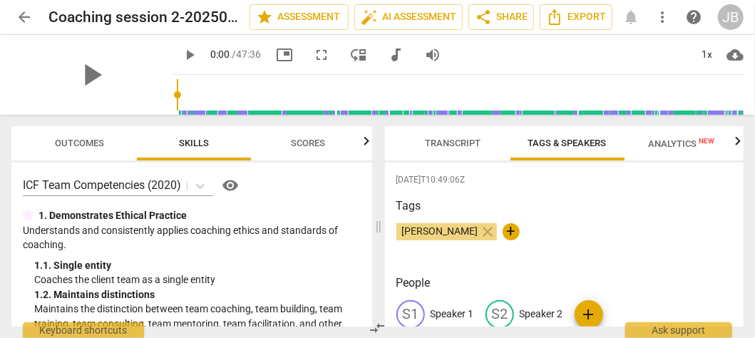
scroll to position [36, 0]
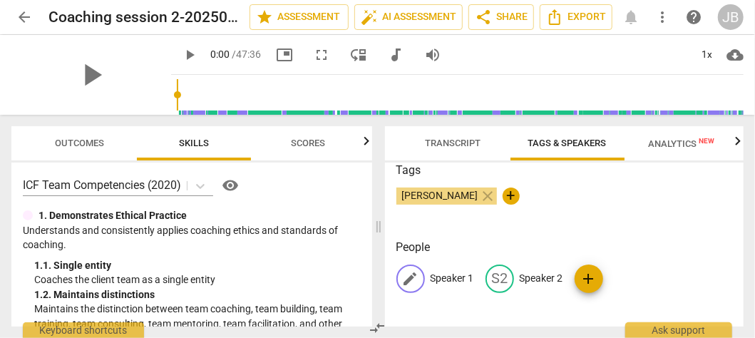
click at [455, 277] on p "Speaker 1" at bounding box center [452, 278] width 43 height 15
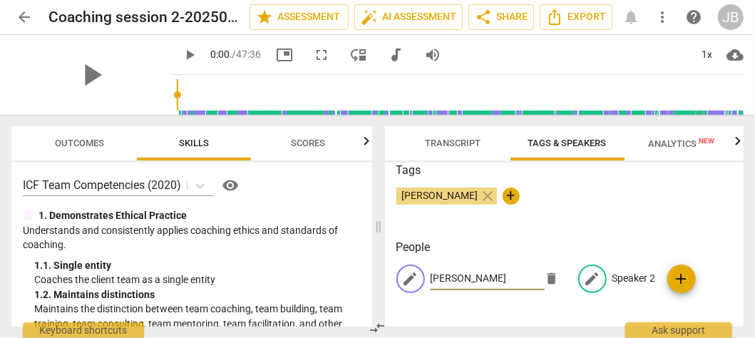
type input "[PERSON_NAME]"
click at [625, 278] on p "Speaker 2" at bounding box center [633, 278] width 43 height 15
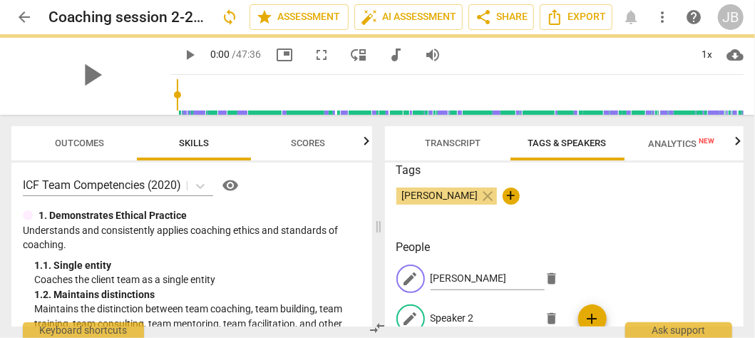
scroll to position [39, 0]
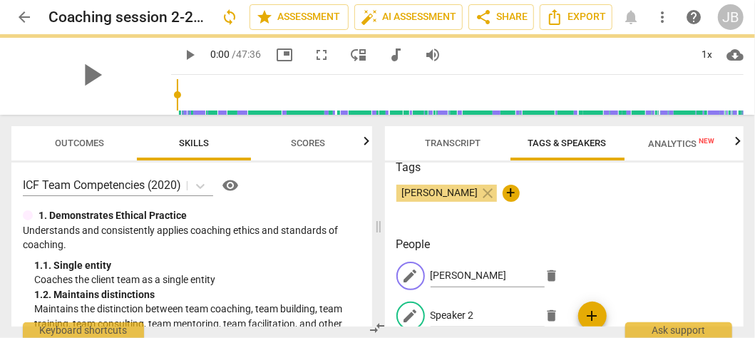
click at [663, 267] on div "edit [PERSON_NAME] delete edit Speaker 2 delete add" at bounding box center [564, 302] width 337 height 80
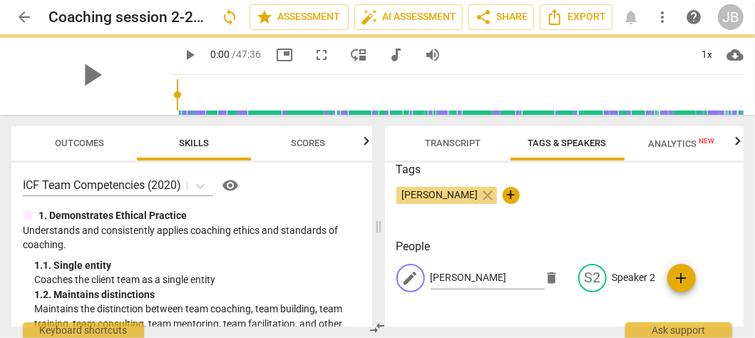
scroll to position [36, 0]
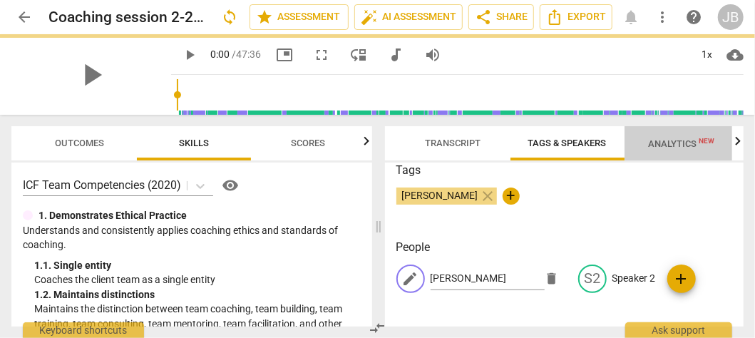
click at [664, 143] on span "Analytics New" at bounding box center [681, 143] width 66 height 11
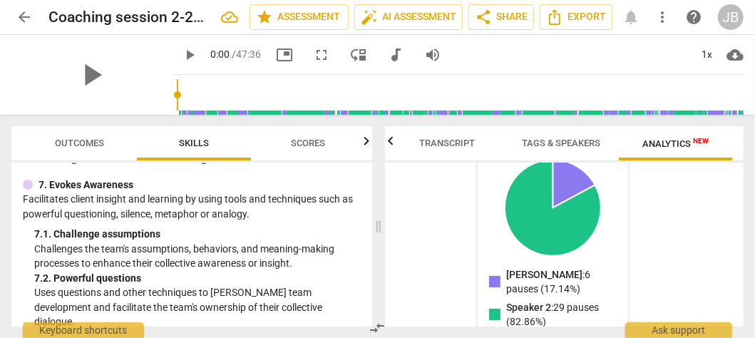
scroll to position [1626, 0]
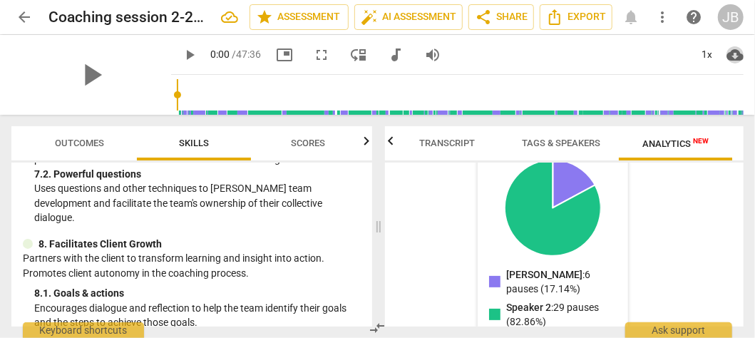
click at [732, 54] on span "cloud_download" at bounding box center [735, 54] width 17 height 17
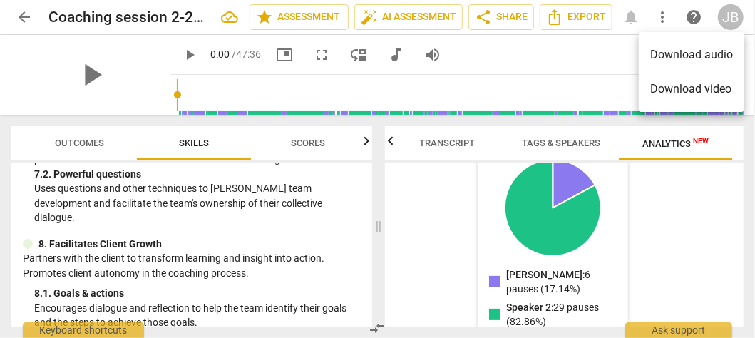
click at [673, 224] on div at bounding box center [377, 169] width 755 height 338
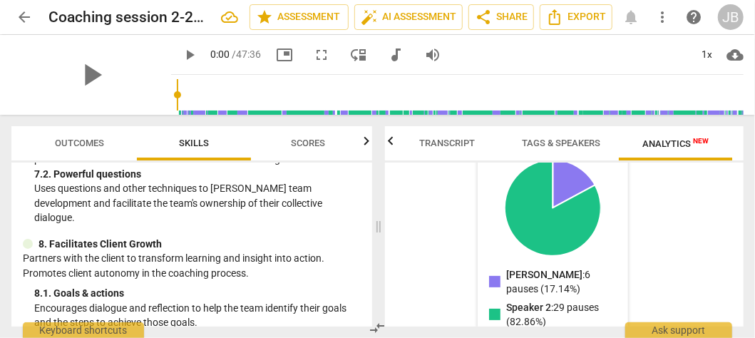
click at [668, 144] on span "Analytics New" at bounding box center [675, 143] width 66 height 11
click at [552, 143] on span "Tags & Speakers" at bounding box center [562, 143] width 78 height 11
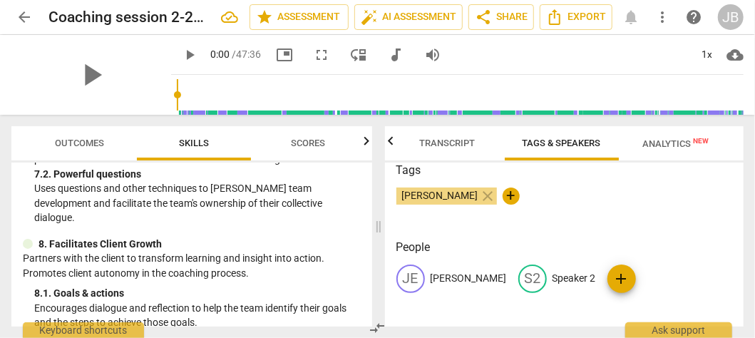
click at [453, 147] on span "Transcript" at bounding box center [448, 143] width 56 height 11
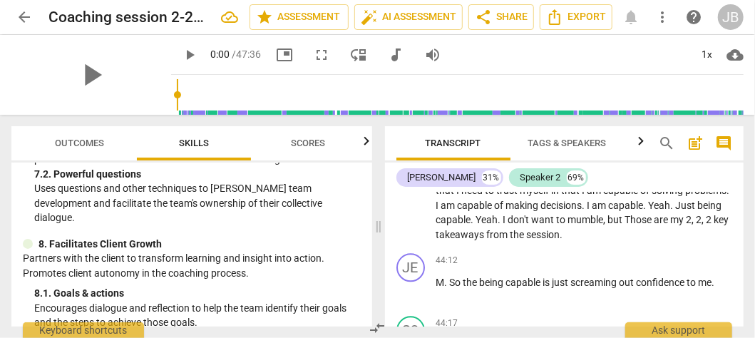
scroll to position [12150, 0]
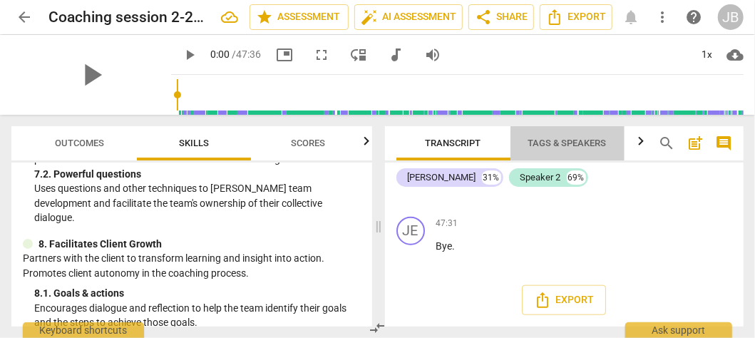
click at [562, 140] on span "Tags & Speakers" at bounding box center [567, 143] width 78 height 11
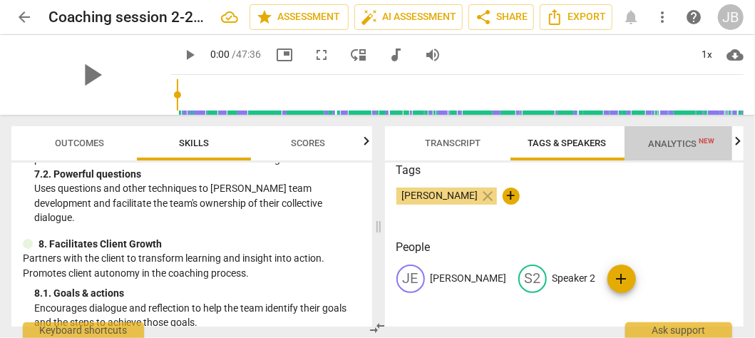
click at [665, 145] on span "Analytics New" at bounding box center [681, 143] width 66 height 11
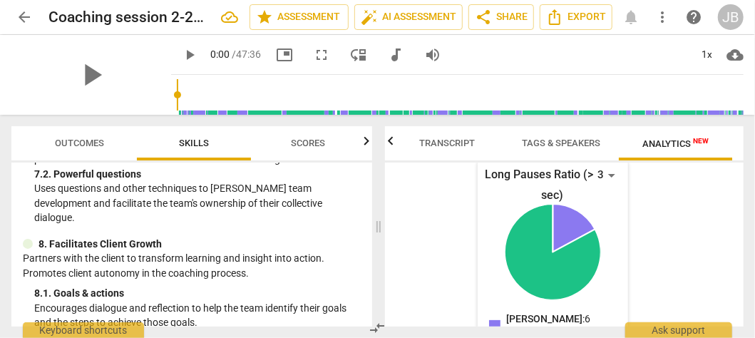
scroll to position [498, 0]
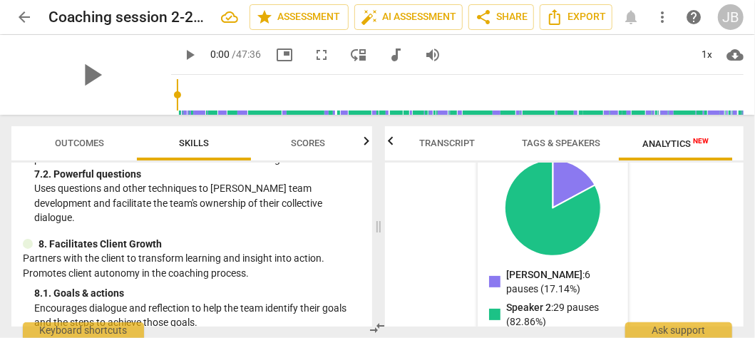
drag, startPoint x: 686, startPoint y: 138, endPoint x: 729, endPoint y: 205, distance: 79.9
click at [729, 205] on div "[PERSON_NAME] for 11 minutes ( 23.93% ) Paused for 4 minutes ( 7.68% ) Talk-to-…" at bounding box center [564, 245] width 359 height 164
click at [736, 54] on span "cloud_download" at bounding box center [735, 54] width 17 height 17
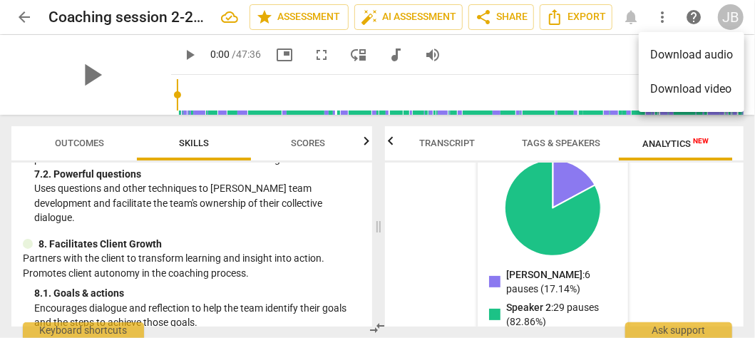
click at [724, 210] on div at bounding box center [377, 169] width 755 height 338
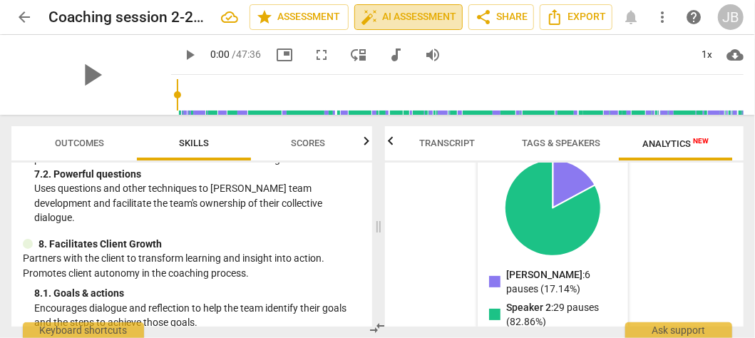
click at [399, 14] on span "auto_fix_high AI Assessment" at bounding box center [409, 17] width 96 height 17
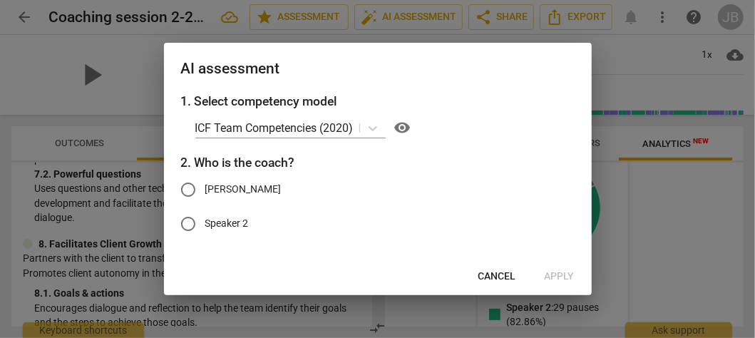
click at [210, 188] on span "[PERSON_NAME]" at bounding box center [243, 189] width 76 height 15
click at [205, 188] on input "[PERSON_NAME]" at bounding box center [188, 190] width 34 height 34
radio input "true"
click at [563, 275] on span "Apply" at bounding box center [560, 277] width 30 height 14
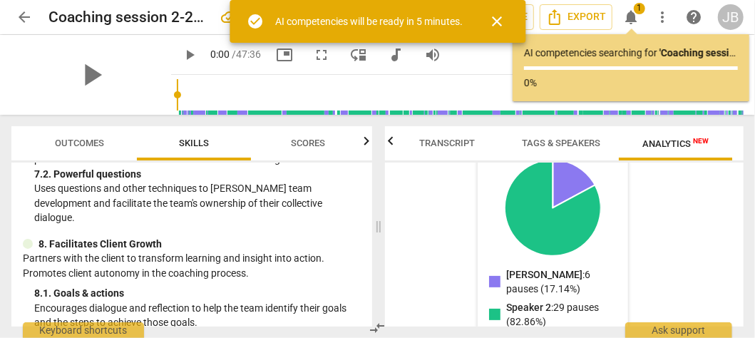
click at [503, 17] on span "close" at bounding box center [496, 21] width 17 height 17
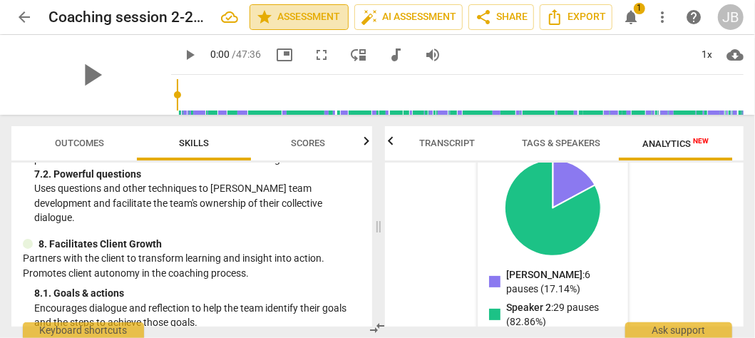
click at [280, 13] on span "star Assessment" at bounding box center [299, 17] width 86 height 17
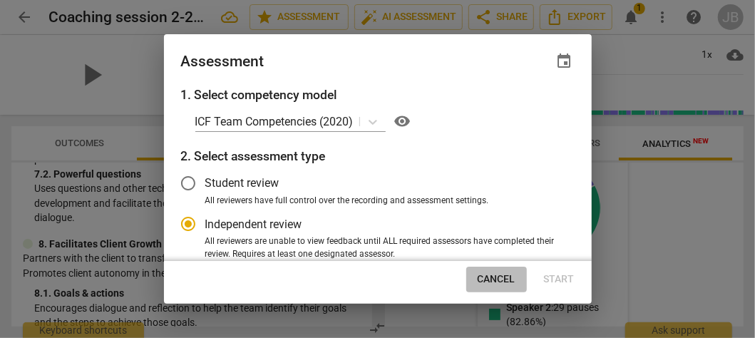
click at [500, 280] on span "Cancel" at bounding box center [497, 279] width 38 height 14
radio input "false"
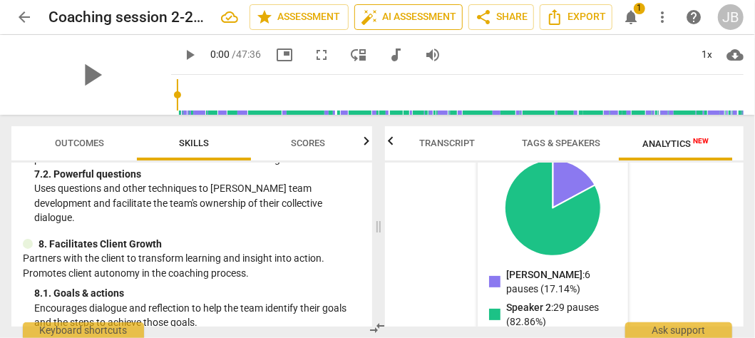
click at [426, 16] on span "auto_fix_high AI Assessment" at bounding box center [409, 17] width 96 height 17
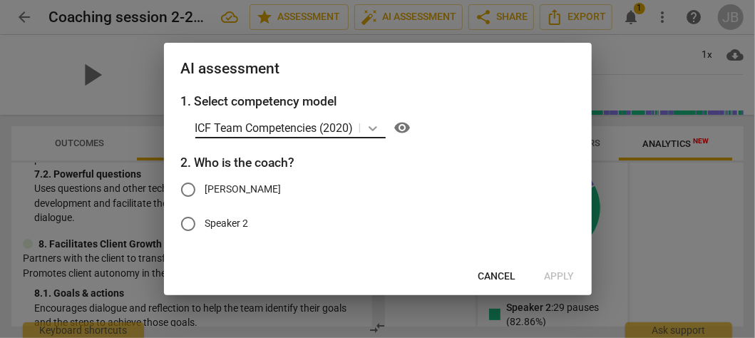
click at [376, 0] on body "arrow_back Coaching session 2-20250819_110029-Meeting Recording edit star Asses…" at bounding box center [377, 0] width 755 height 0
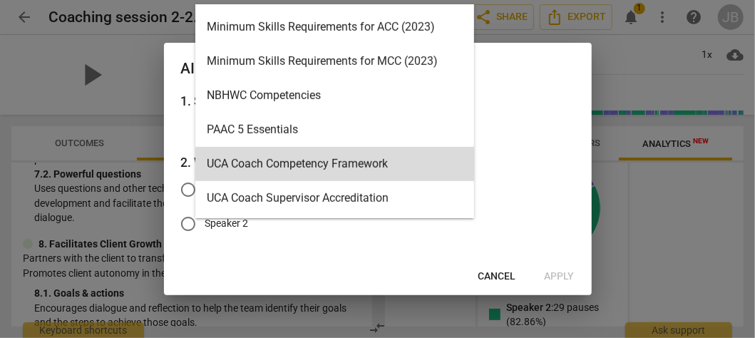
scroll to position [234, 0]
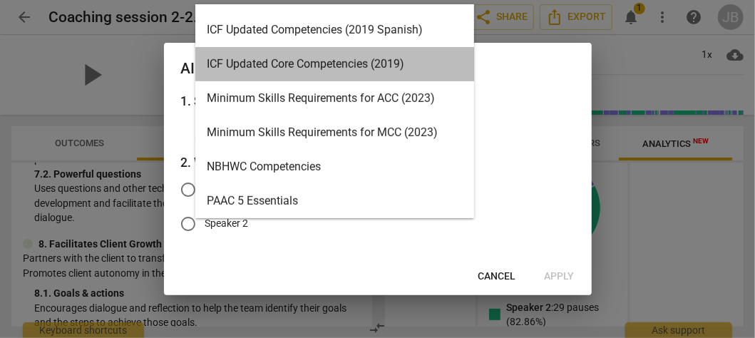
click at [355, 69] on div "ICF Updated Core Competencies (2019)" at bounding box center [334, 64] width 279 height 34
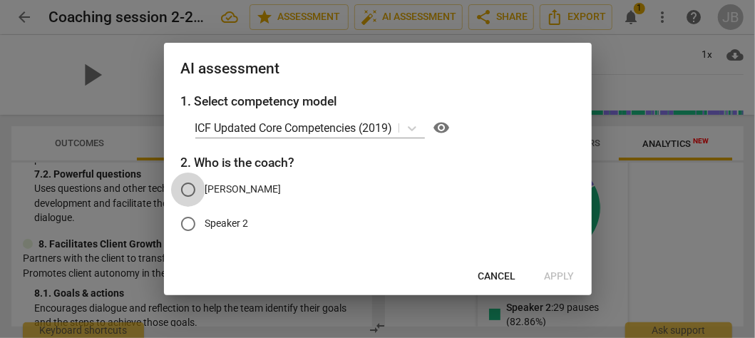
click at [182, 188] on input "[PERSON_NAME]" at bounding box center [188, 190] width 34 height 34
radio input "true"
click at [563, 278] on span "Apply" at bounding box center [560, 277] width 30 height 14
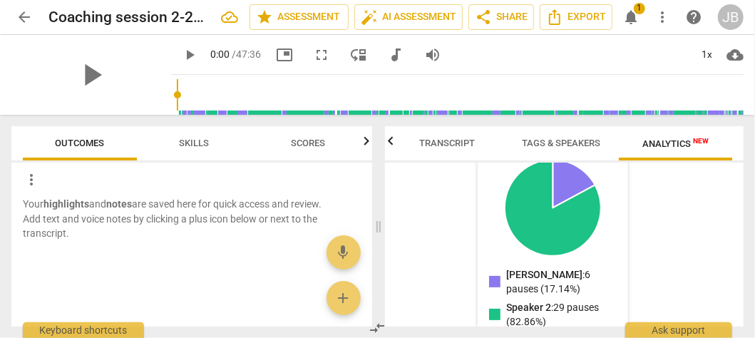
click at [635, 7] on span "1" at bounding box center [639, 8] width 11 height 11
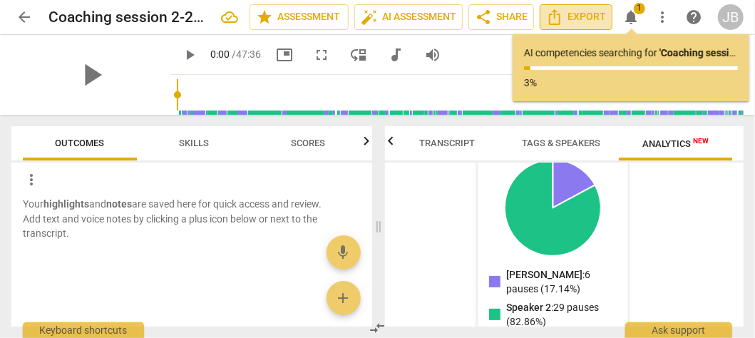
click at [566, 14] on span "Export" at bounding box center [576, 17] width 60 height 17
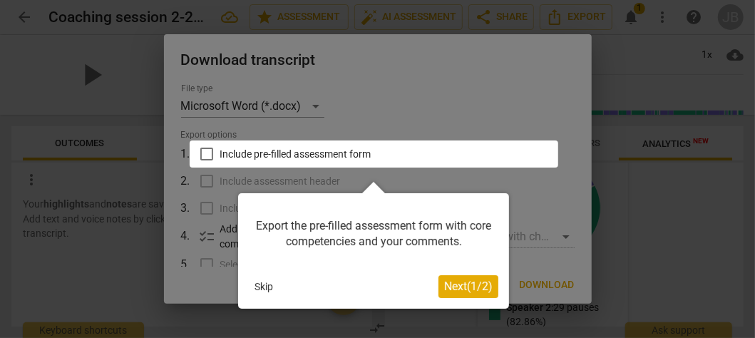
click at [444, 282] on span "Next ( 1 / 2 )" at bounding box center [468, 287] width 48 height 14
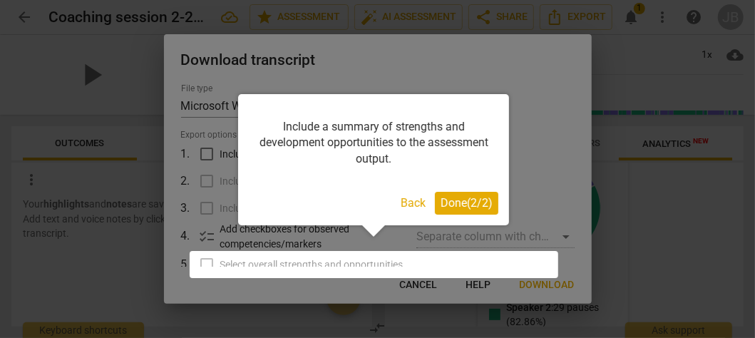
click at [465, 201] on span "Done ( 2 / 2 )" at bounding box center [467, 203] width 52 height 14
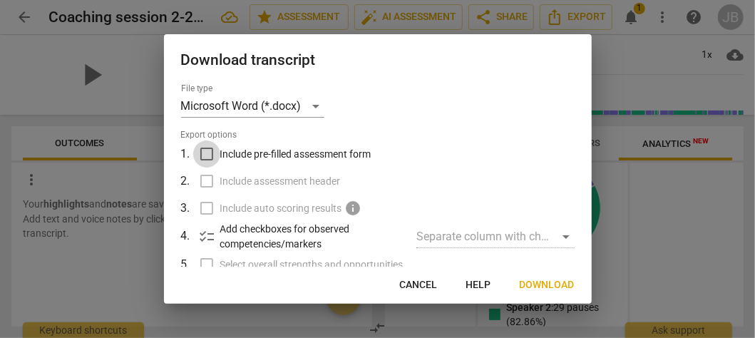
click at [205, 155] on input "Include pre-filled assessment form" at bounding box center [206, 153] width 27 height 27
checkbox input "true"
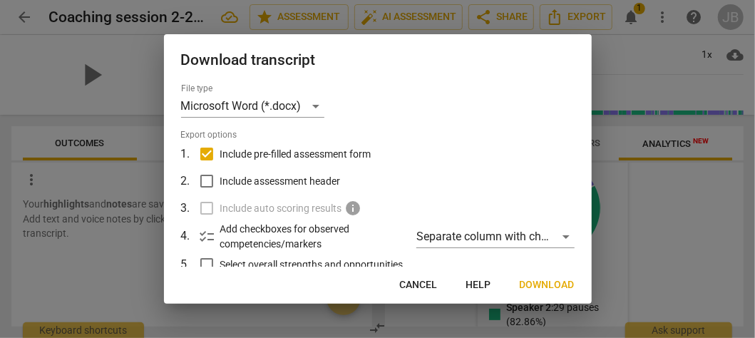
scroll to position [71, 0]
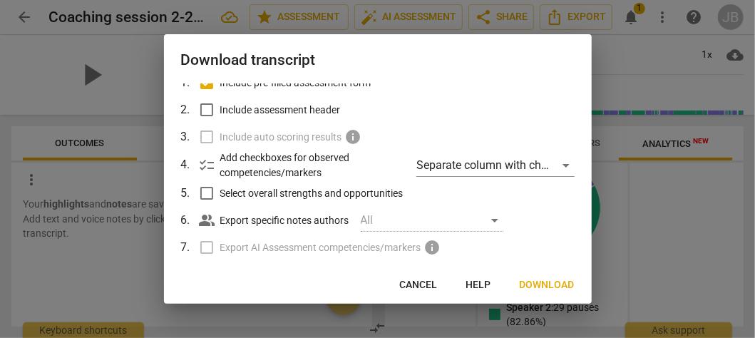
click at [208, 186] on input "Select overall strengths and opportunities" at bounding box center [206, 193] width 27 height 27
checkbox input "true"
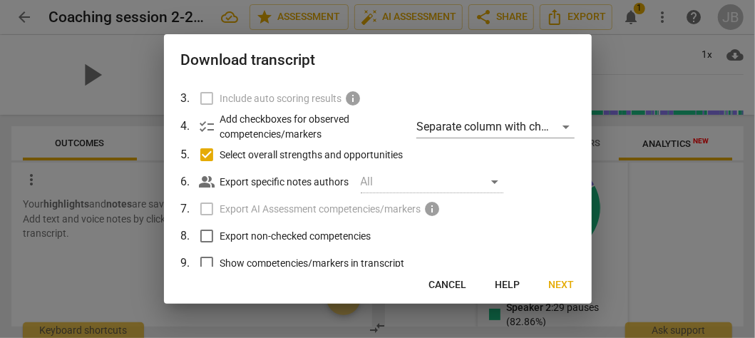
scroll to position [143, 0]
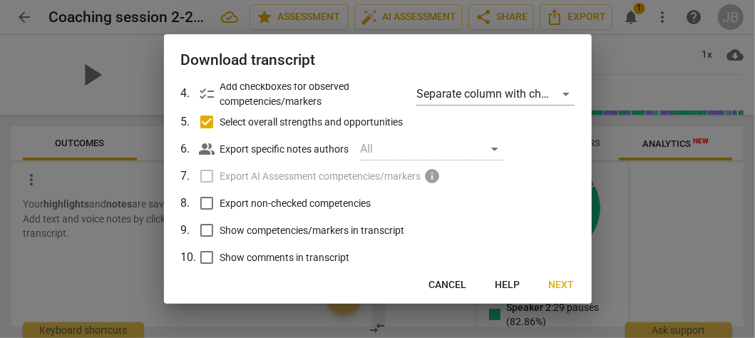
click at [207, 228] on input "Show competencies/markers in transcript" at bounding box center [206, 230] width 27 height 27
checkbox input "true"
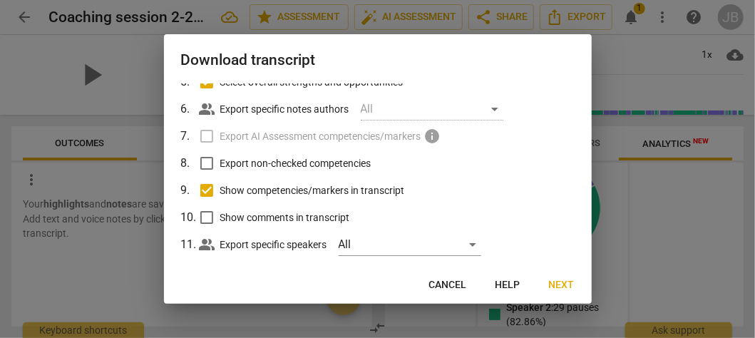
scroll to position [202, 0]
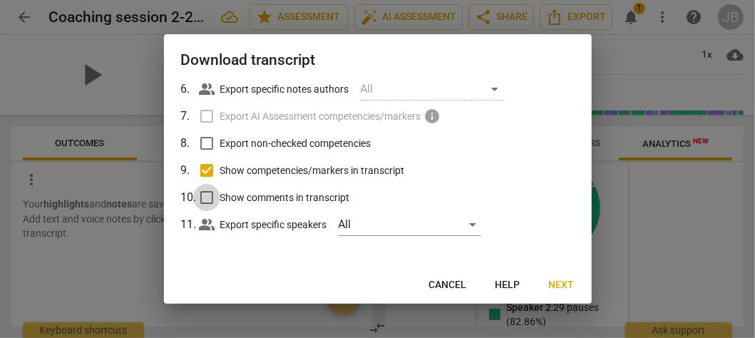
click at [207, 199] on input "Show comments in transcript" at bounding box center [206, 197] width 27 height 27
checkbox input "true"
click at [563, 284] on span "Next" at bounding box center [562, 285] width 26 height 14
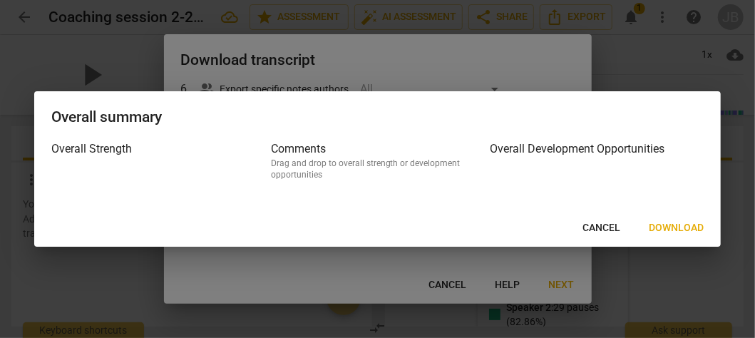
click at [684, 224] on span "Download" at bounding box center [676, 228] width 55 height 14
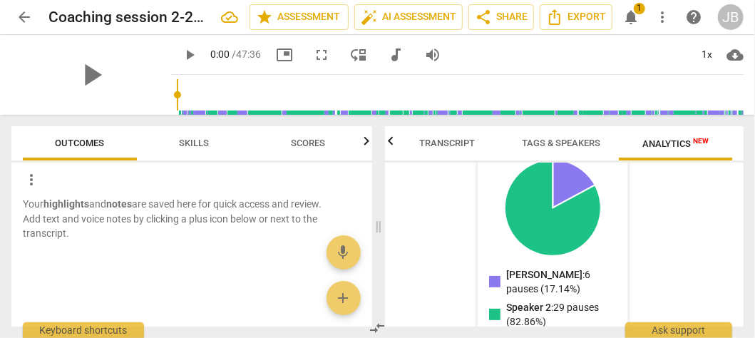
click at [677, 202] on div "Talk [PERSON_NAME]: 11 min (33.18%) Speaker 2: 23 min (66.82%) [PERSON_NAME] : …" at bounding box center [553, 83] width 314 height 500
click at [636, 17] on span "notifications" at bounding box center [630, 17] width 17 height 17
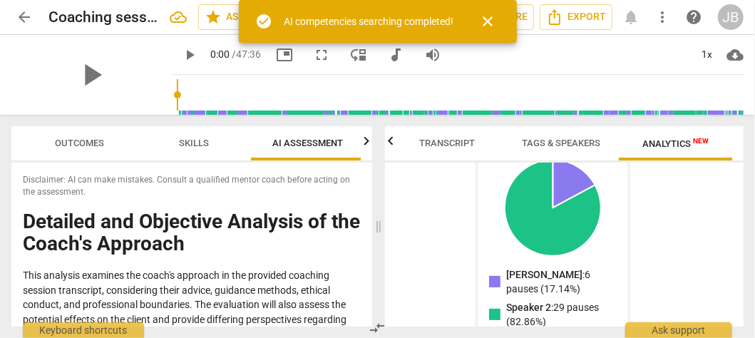
scroll to position [0, 4]
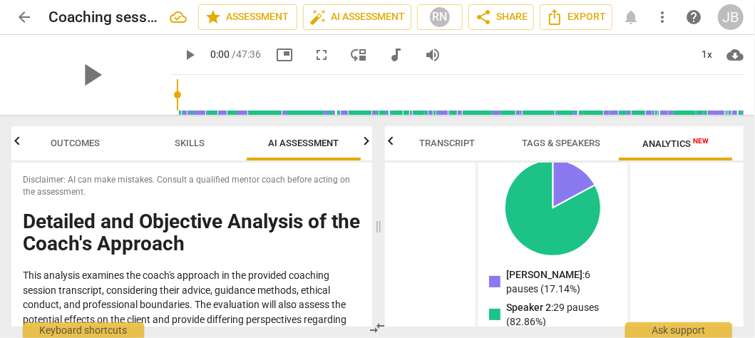
click at [633, 16] on div "arrow_back Coaching session 2-20250819_110029-Meeting Recording edit star Asses…" at bounding box center [377, 17] width 732 height 26
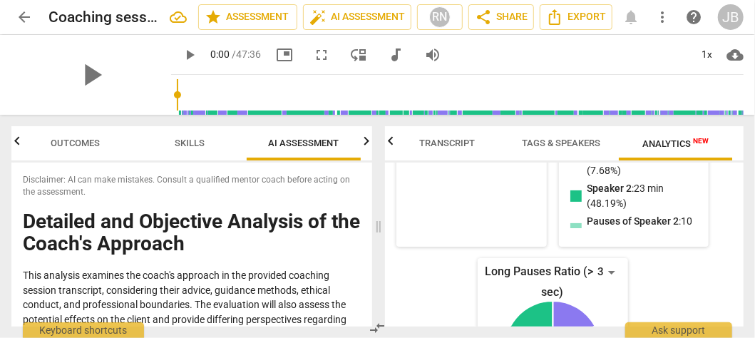
scroll to position [498, 0]
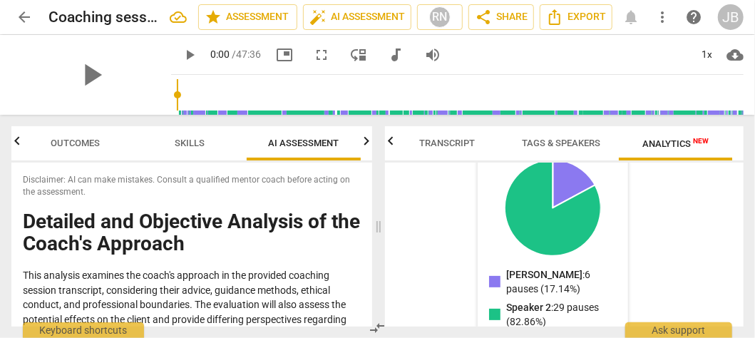
click at [581, 147] on span "Tags & Speakers" at bounding box center [562, 143] width 78 height 11
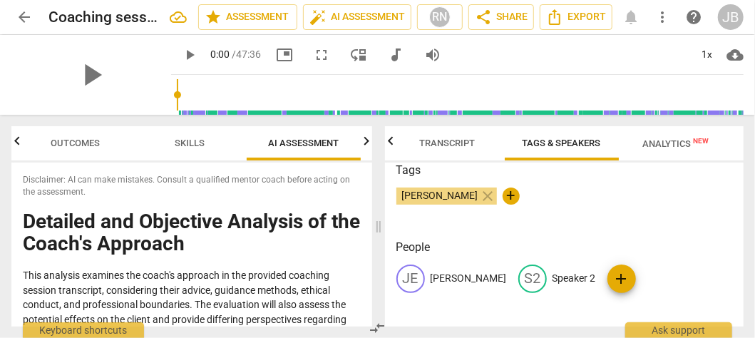
click at [452, 144] on span "Transcript" at bounding box center [448, 143] width 56 height 11
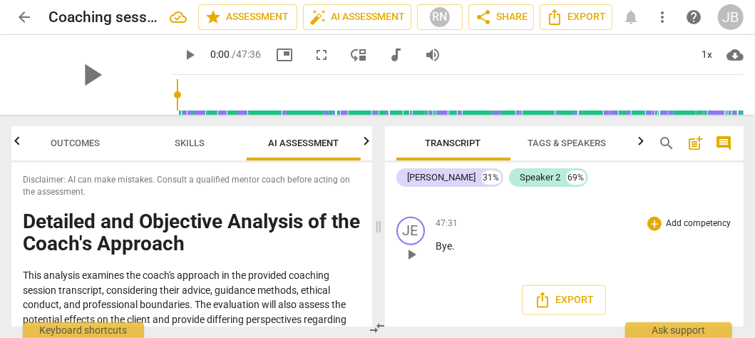
scroll to position [12181, 0]
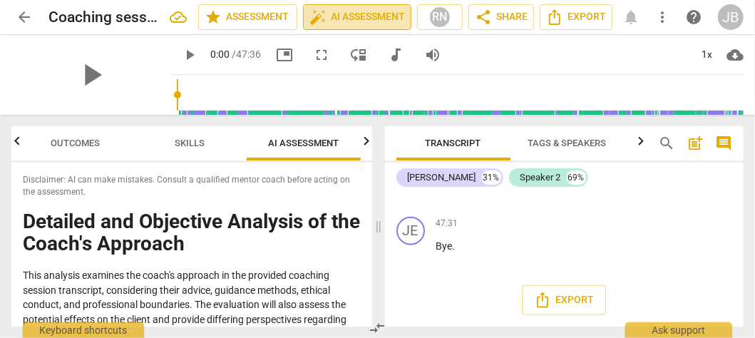
click at [354, 14] on span "auto_fix_high AI Assessment" at bounding box center [357, 17] width 96 height 17
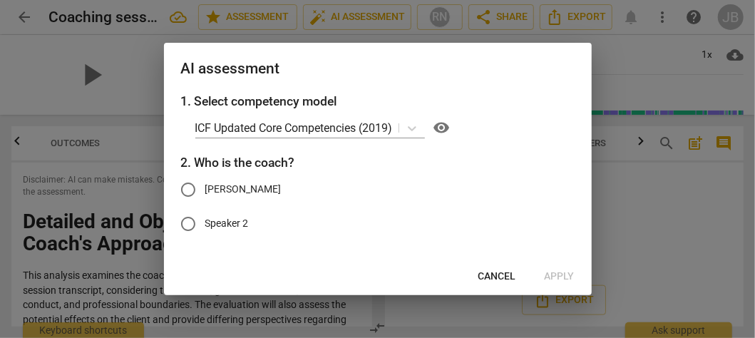
click at [213, 187] on span "[PERSON_NAME]" at bounding box center [243, 189] width 76 height 15
click at [205, 187] on input "[PERSON_NAME]" at bounding box center [188, 190] width 34 height 34
radio input "true"
click at [559, 274] on span "Apply" at bounding box center [560, 277] width 30 height 14
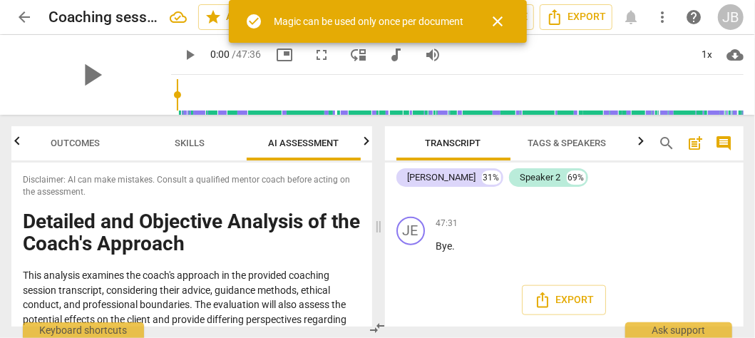
click at [502, 20] on span "close" at bounding box center [498, 21] width 17 height 17
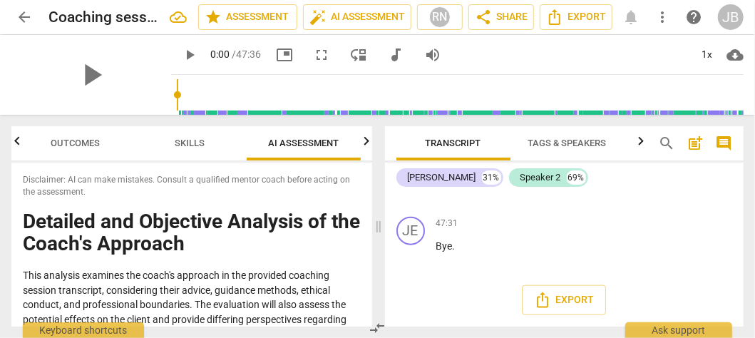
click at [661, 21] on span "more_vert" at bounding box center [662, 17] width 17 height 17
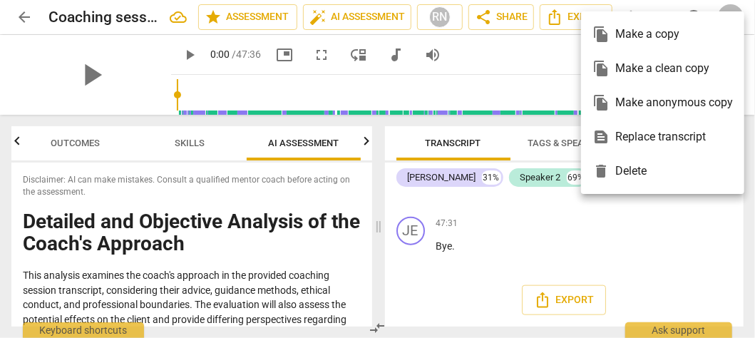
click at [260, 222] on div at bounding box center [377, 169] width 755 height 338
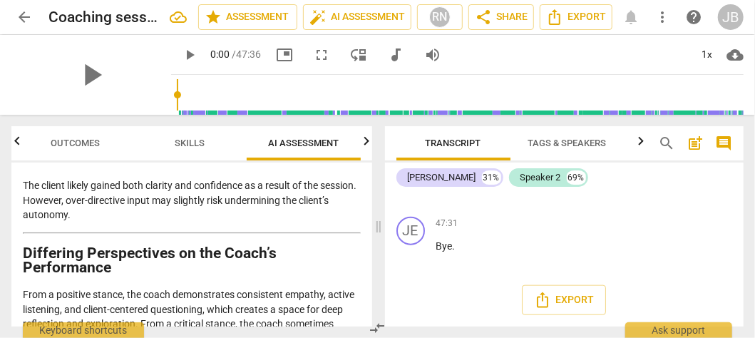
scroll to position [3241, 0]
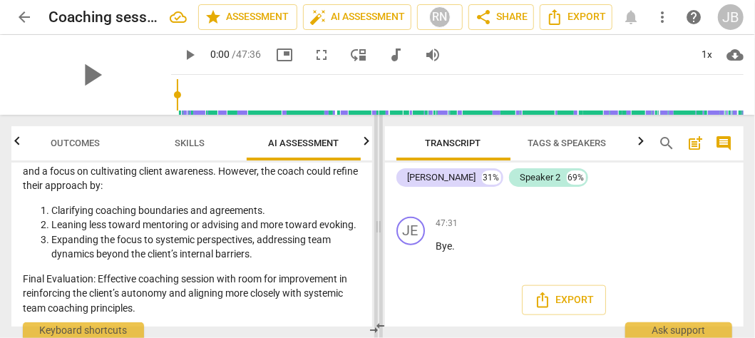
drag, startPoint x: 370, startPoint y: 320, endPoint x: 374, endPoint y: 117, distance: 203.2
click at [374, 117] on div "Outcomes Skills AI Assessment Scores Disclaimer: AI can make mistakes. Consult …" at bounding box center [377, 226] width 755 height 223
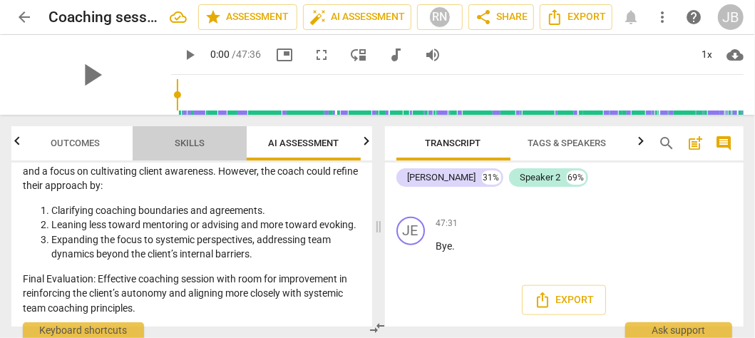
click at [183, 137] on span "Skills" at bounding box center [190, 143] width 64 height 19
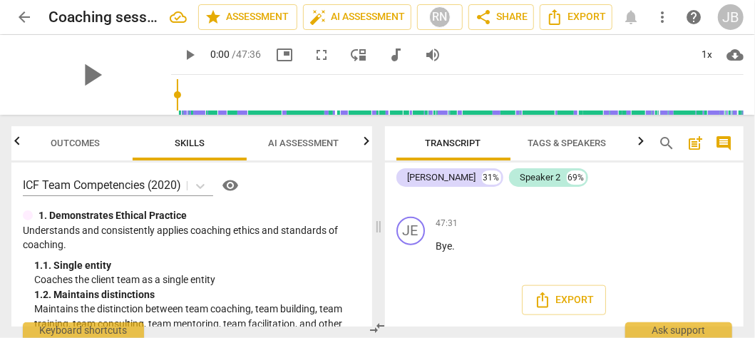
click at [56, 140] on span "Outcomes" at bounding box center [75, 143] width 49 height 11
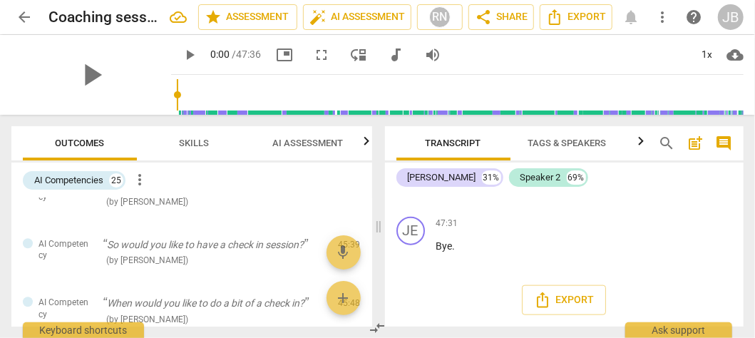
scroll to position [1780, 0]
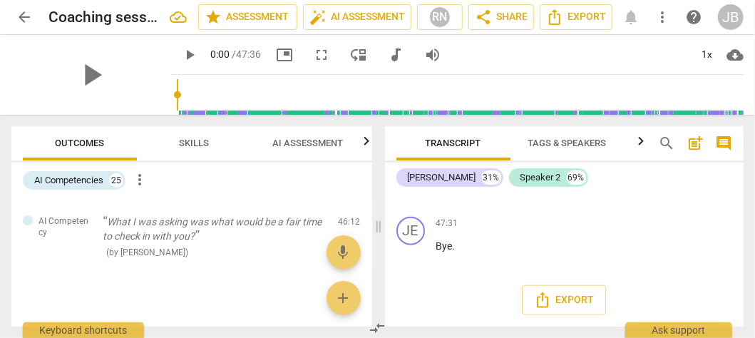
click at [143, 180] on span "more_vert" at bounding box center [139, 179] width 17 height 17
click at [220, 137] on div at bounding box center [377, 169] width 755 height 338
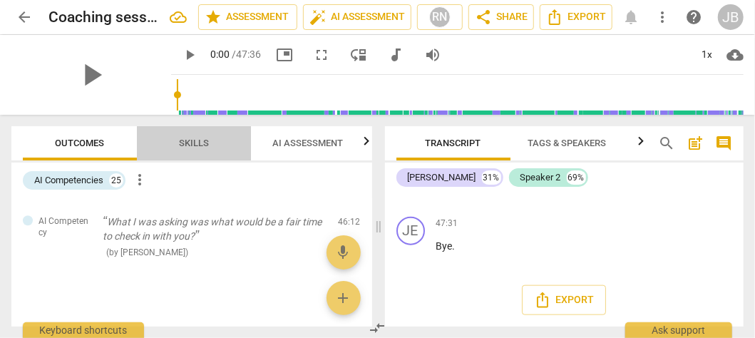
click at [200, 139] on span "Skills" at bounding box center [194, 143] width 30 height 11
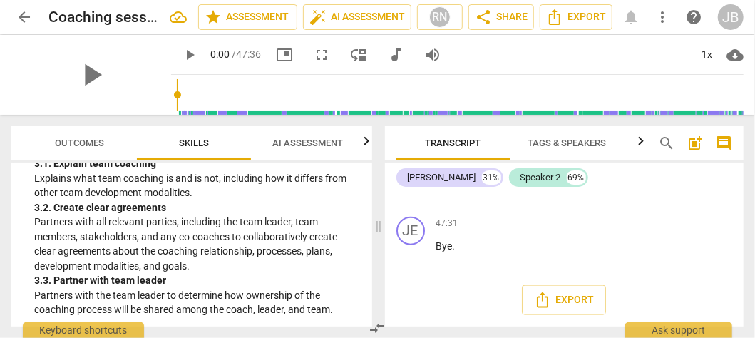
scroll to position [642, 0]
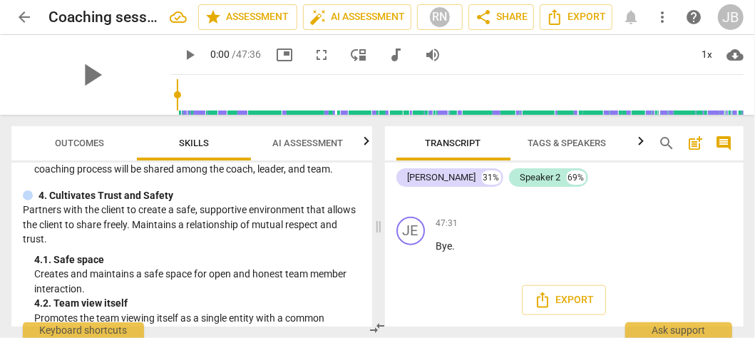
click at [82, 141] on span "Outcomes" at bounding box center [80, 143] width 49 height 11
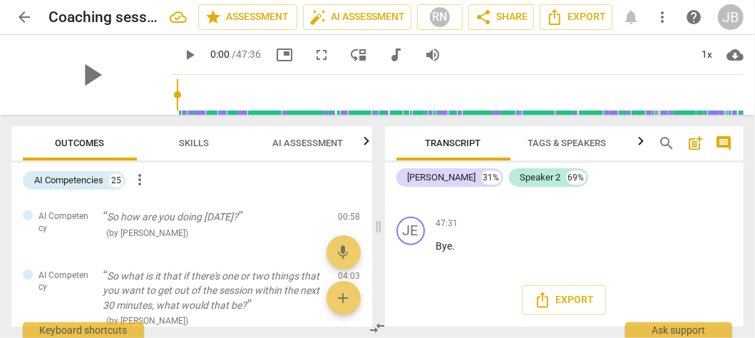
click at [314, 143] on span "AI Assessment" at bounding box center [308, 143] width 71 height 11
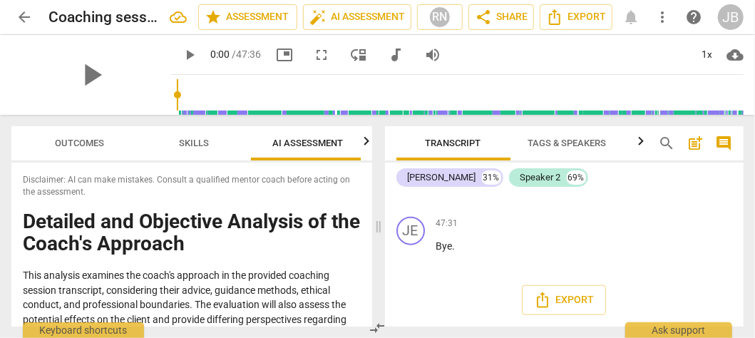
scroll to position [0, 4]
click at [366, 140] on icon "button" at bounding box center [366, 141] width 17 height 17
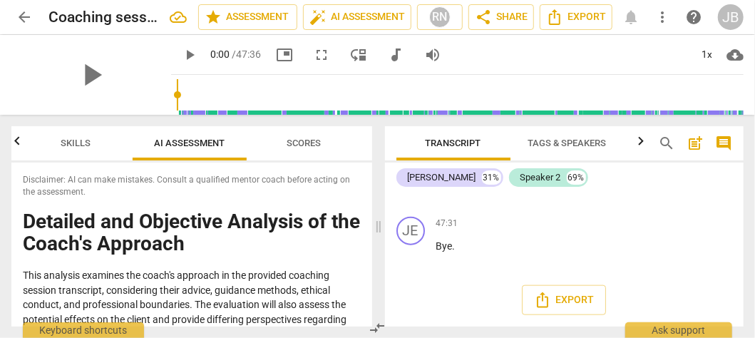
click at [294, 140] on span "Scores" at bounding box center [304, 143] width 34 height 11
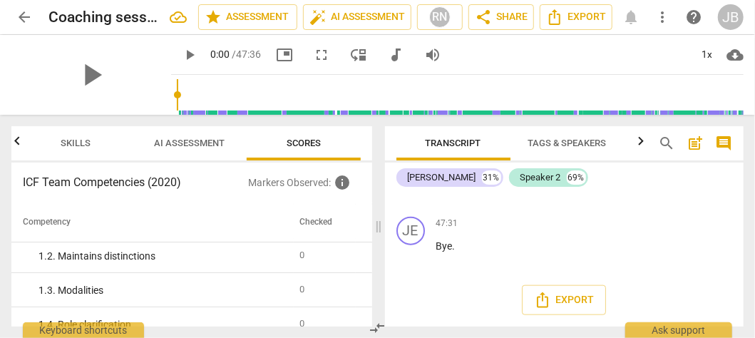
scroll to position [0, 0]
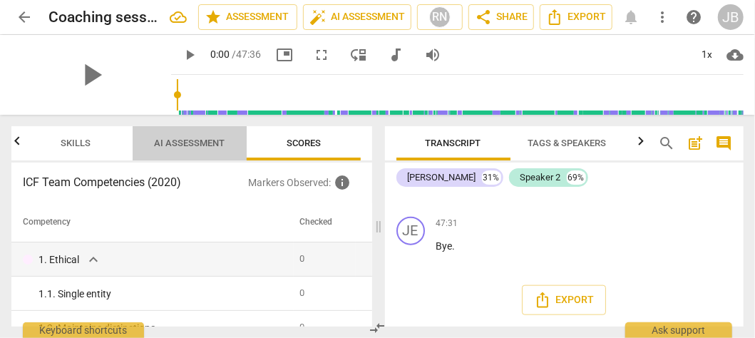
click at [202, 140] on span "AI Assessment" at bounding box center [190, 143] width 71 height 11
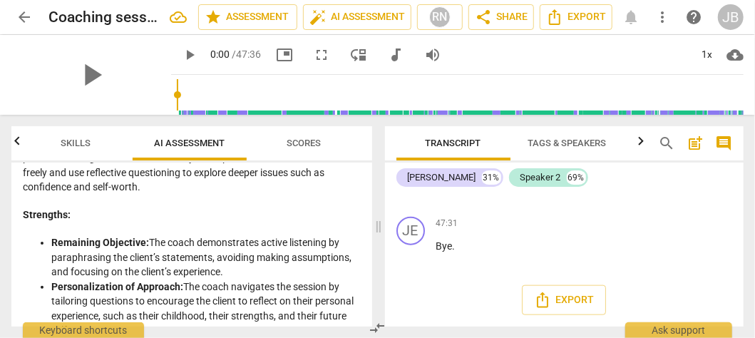
scroll to position [784, 0]
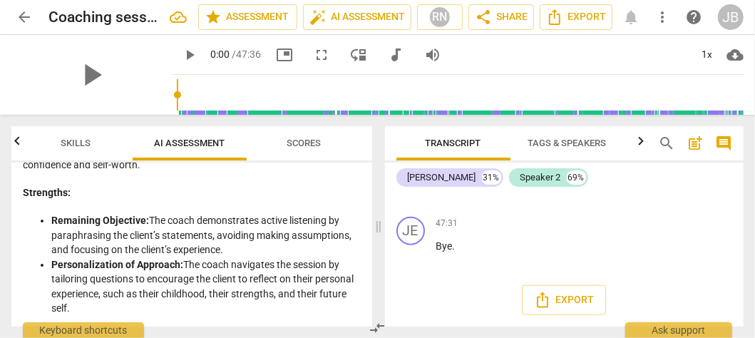
click at [324, 291] on li "Personalization of Approach: The coach navigates the session by tailoring quest…" at bounding box center [205, 286] width 309 height 58
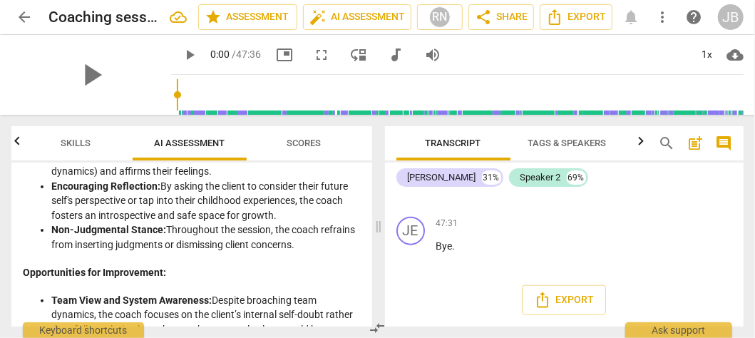
scroll to position [1854, 0]
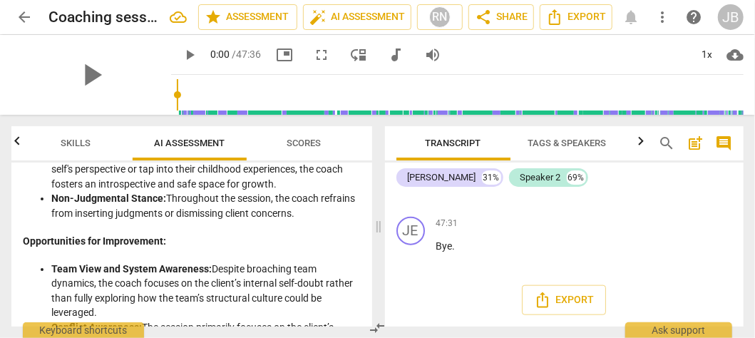
click at [225, 285] on li "Team View and System Awareness: Despite broaching team dynamics, the coach focu…" at bounding box center [205, 291] width 309 height 58
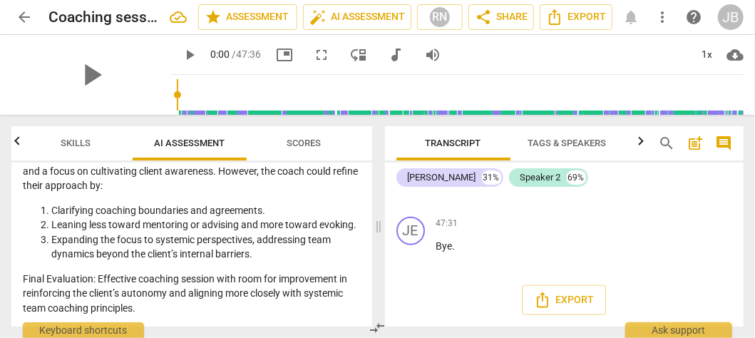
scroll to position [3241, 0]
click at [283, 291] on p "Final Evaluation: Effective coaching session with room for improvement in reinf…" at bounding box center [192, 294] width 338 height 44
click at [481, 20] on span "share" at bounding box center [483, 17] width 17 height 17
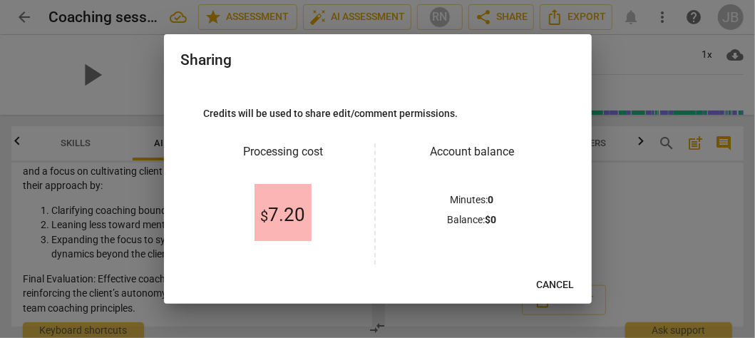
scroll to position [86, 0]
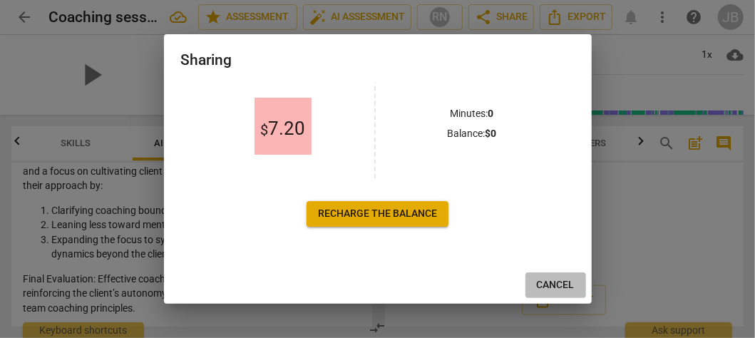
click at [553, 279] on button "Cancel" at bounding box center [555, 285] width 61 height 26
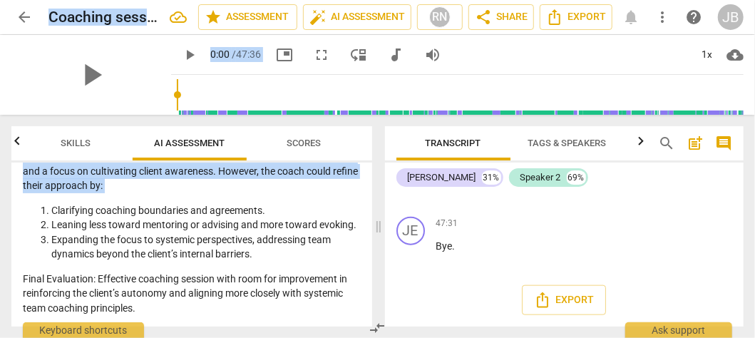
drag, startPoint x: 39, startPoint y: 180, endPoint x: 111, endPoint y: 366, distance: 199.8
click at [111, 0] on html "arrow_back Coaching session 2-20250819_110029-Meeting Recording edit star Asses…" at bounding box center [377, 0] width 755 height 0
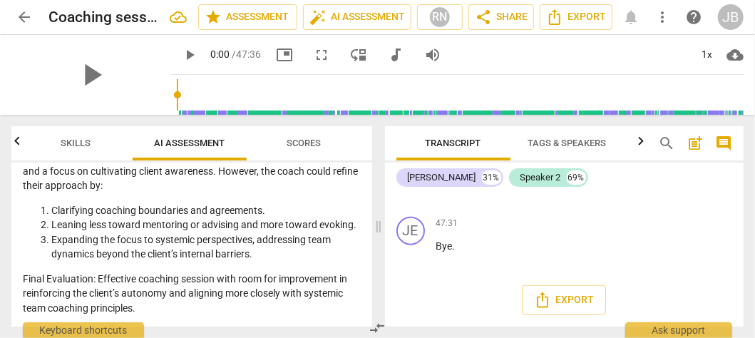
drag, startPoint x: 111, startPoint y: 366, endPoint x: 225, endPoint y: 218, distance: 186.7
click at [225, 218] on li "Leaning less toward mentoring or advising and more toward evoking." at bounding box center [205, 224] width 309 height 15
click at [605, 17] on span "Export" at bounding box center [576, 17] width 60 height 17
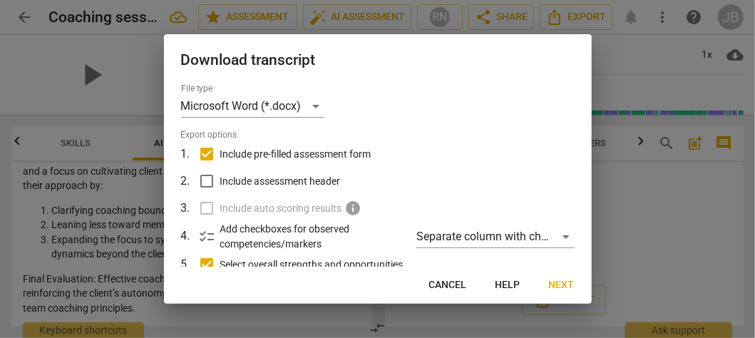
click at [247, 185] on span "Include assessment header" at bounding box center [280, 181] width 120 height 15
click at [220, 185] on input "Include assessment header" at bounding box center [206, 181] width 27 height 27
checkbox input "true"
click at [210, 208] on label "Include auto scoring results info" at bounding box center [377, 208] width 374 height 27
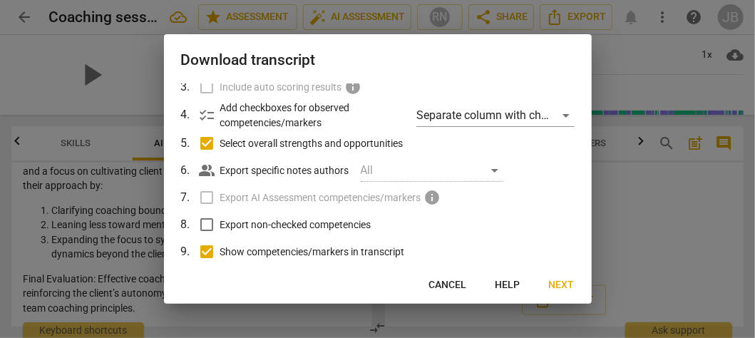
scroll to position [143, 0]
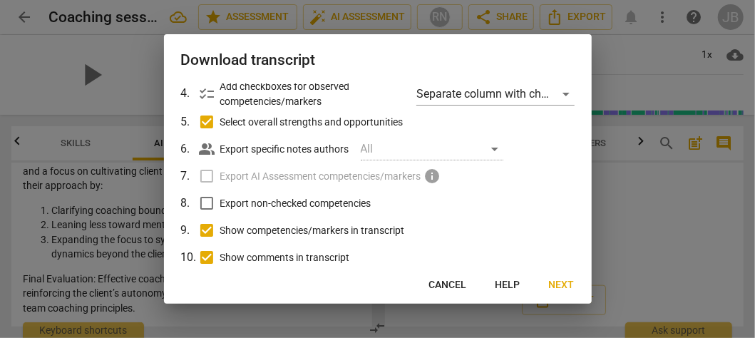
click at [227, 203] on span "Export non-checked competencies" at bounding box center [295, 203] width 151 height 15
click at [220, 203] on input "Export non-checked competencies" at bounding box center [206, 203] width 27 height 27
checkbox input "true"
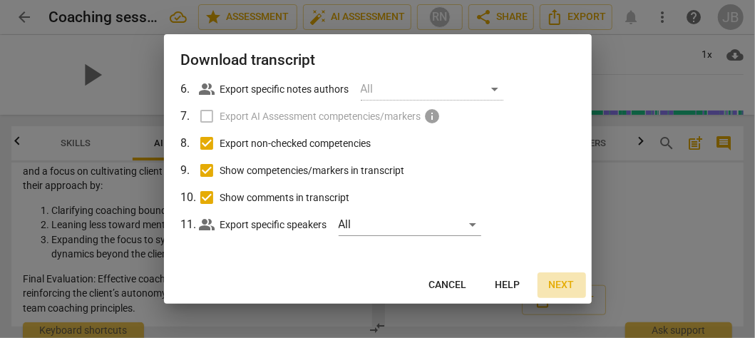
click at [555, 280] on span "Next" at bounding box center [562, 285] width 26 height 14
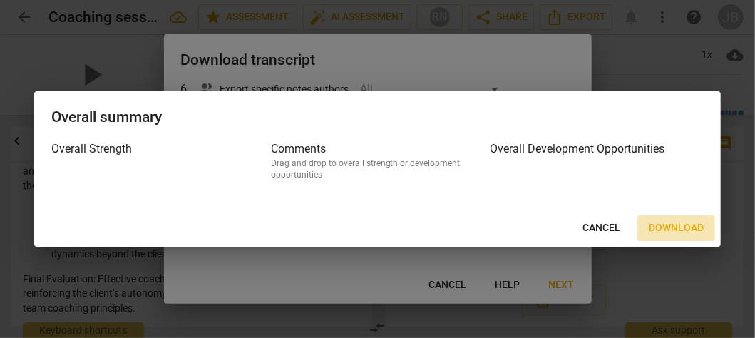
click at [684, 228] on span "Download" at bounding box center [676, 228] width 55 height 14
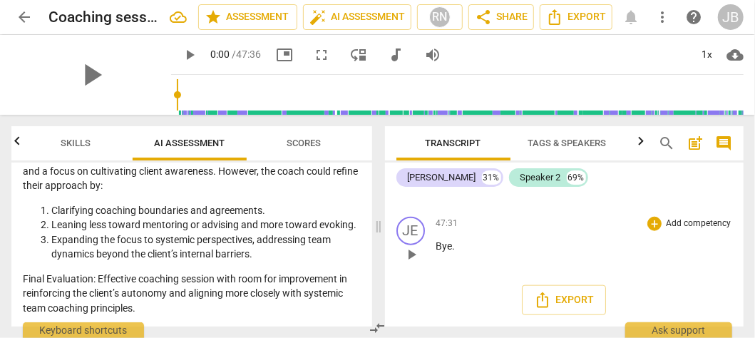
click at [585, 225] on div "47:31 + Add competency keyboard_arrow_right" at bounding box center [584, 224] width 297 height 14
click at [579, 19] on span "Export" at bounding box center [576, 17] width 60 height 17
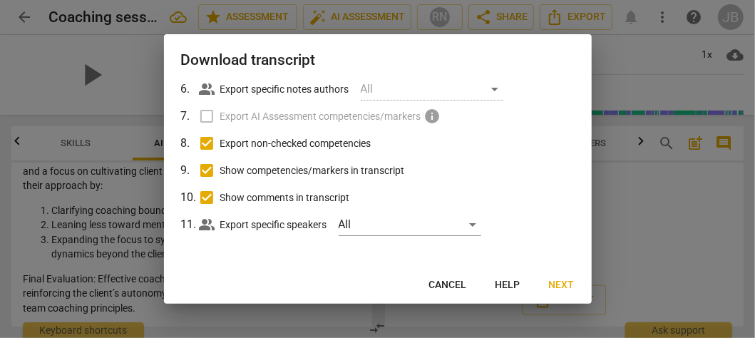
click at [549, 284] on span "Next" at bounding box center [562, 285] width 26 height 14
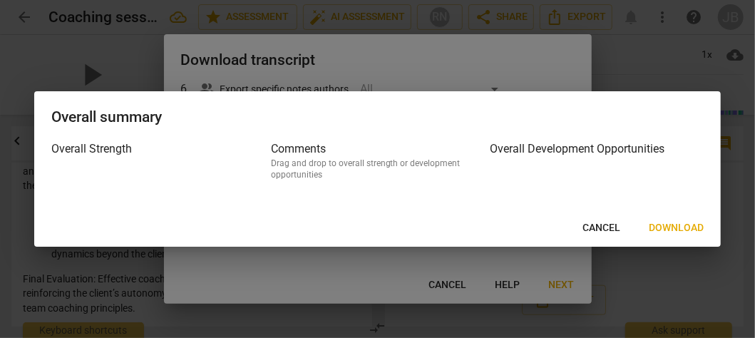
click at [673, 224] on span "Download" at bounding box center [676, 228] width 55 height 14
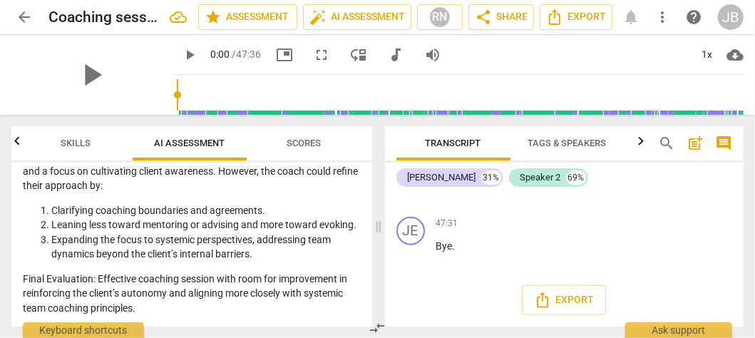
click at [251, 242] on li "Expanding the focus to systemic perspectives, addressing team dynamics beyond t…" at bounding box center [205, 246] width 309 height 29
click at [16, 143] on icon "button" at bounding box center [17, 141] width 17 height 17
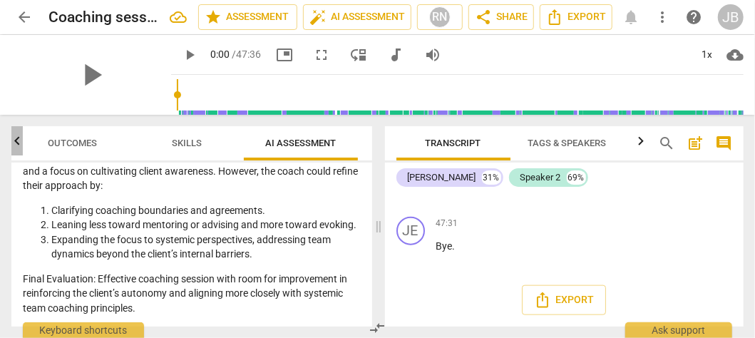
click at [16, 143] on icon "button" at bounding box center [17, 141] width 17 height 17
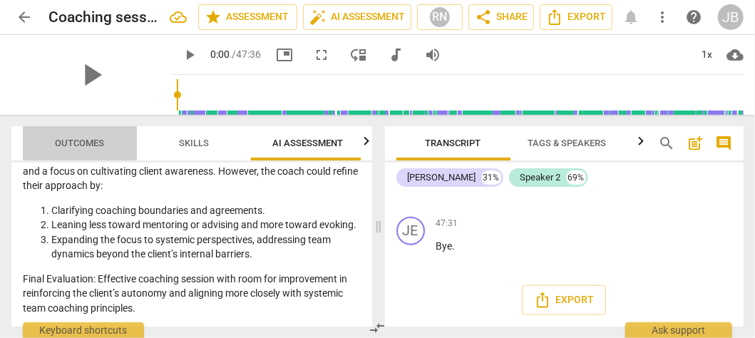
click at [66, 143] on span "Outcomes" at bounding box center [80, 143] width 49 height 11
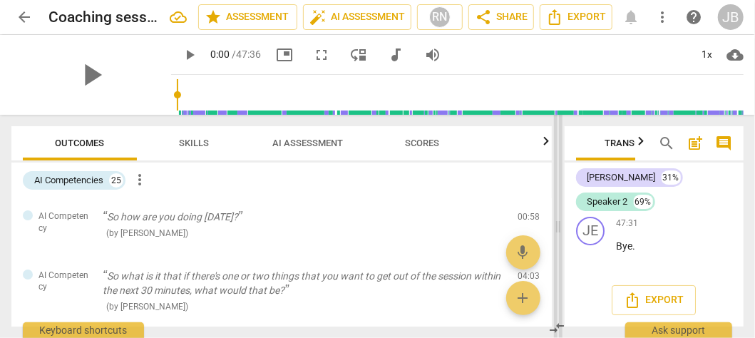
scroll to position [23388, 0]
drag, startPoint x: 377, startPoint y: 221, endPoint x: 557, endPoint y: 215, distance: 179.8
click at [557, 215] on span at bounding box center [558, 226] width 9 height 223
click at [141, 177] on span "more_vert" at bounding box center [139, 179] width 17 height 17
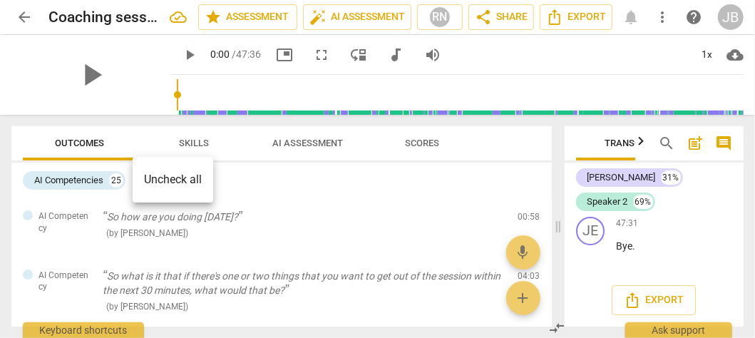
click at [280, 191] on div at bounding box center [377, 169] width 755 height 338
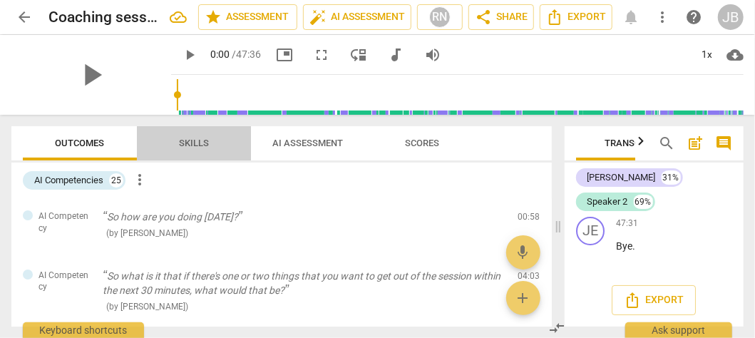
click at [200, 143] on span "Skills" at bounding box center [194, 143] width 30 height 11
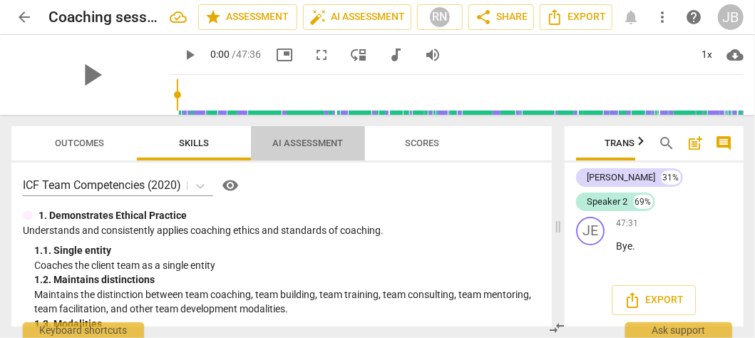
click at [314, 145] on span "AI Assessment" at bounding box center [308, 143] width 71 height 11
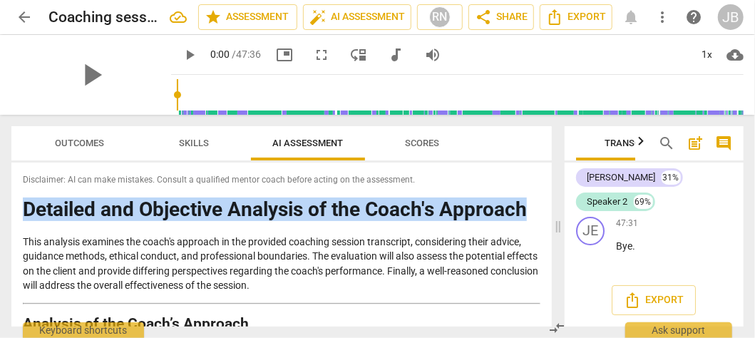
drag, startPoint x: 26, startPoint y: 207, endPoint x: 164, endPoint y: 297, distance: 164.9
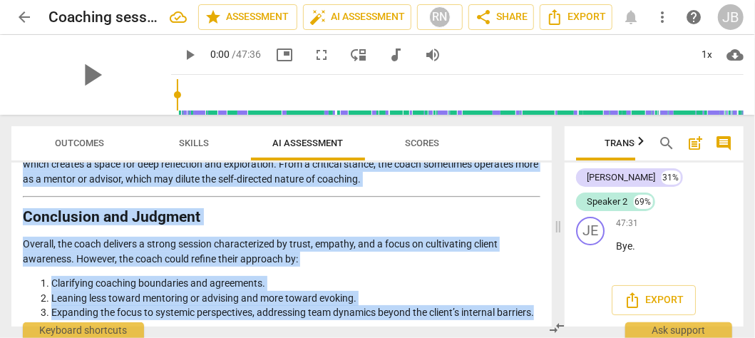
scroll to position [2491, 0]
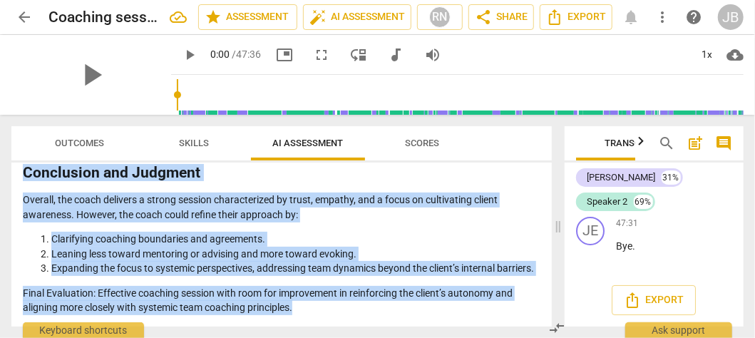
drag, startPoint x: 24, startPoint y: 207, endPoint x: 312, endPoint y: 309, distance: 305.8
copy div "Loremips dol Sitametco Adipisci el sed Doeiu't Incididu Utla etdolore magnaali …"
click at [425, 143] on span "Scores" at bounding box center [422, 143] width 34 height 11
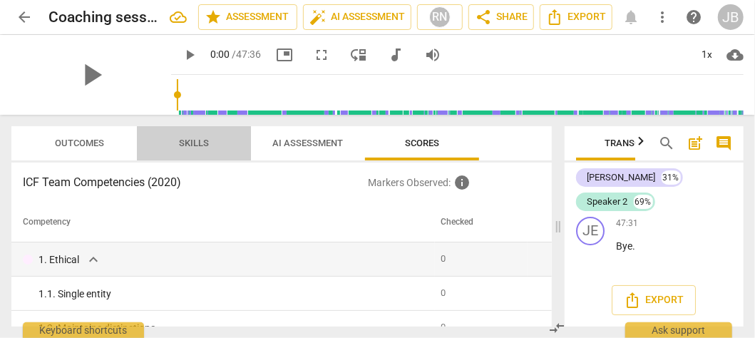
click at [208, 143] on span "Skills" at bounding box center [194, 143] width 30 height 11
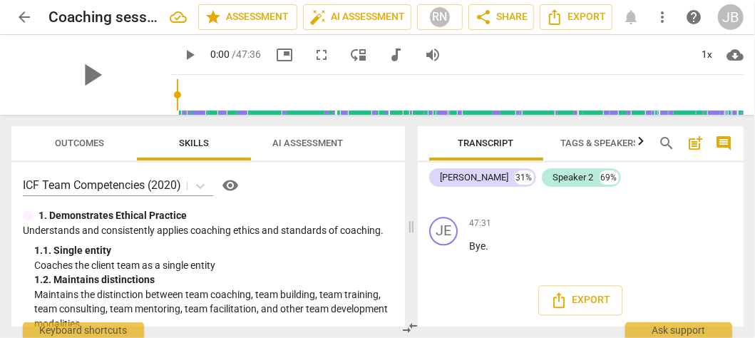
drag, startPoint x: 555, startPoint y: 221, endPoint x: 416, endPoint y: 207, distance: 139.0
click at [409, 215] on span at bounding box center [411, 226] width 9 height 223
click at [595, 140] on span "Tags & Speakers" at bounding box center [602, 143] width 78 height 11
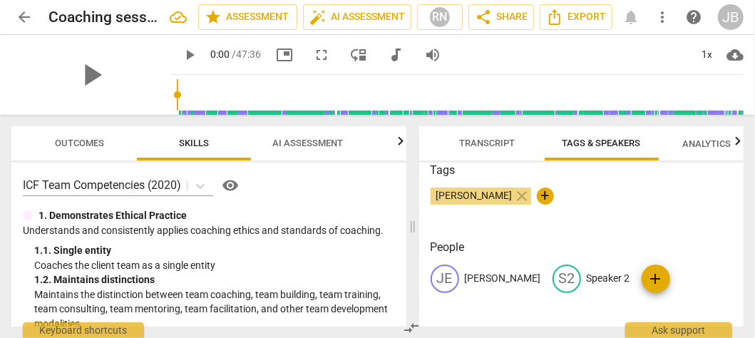
scroll to position [0, 0]
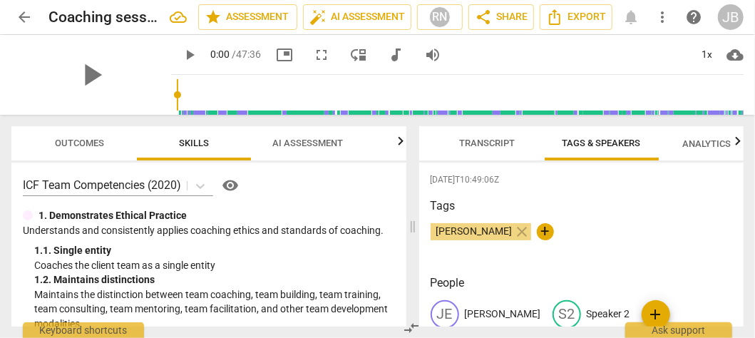
click at [694, 138] on span "Analytics New" at bounding box center [715, 143] width 66 height 11
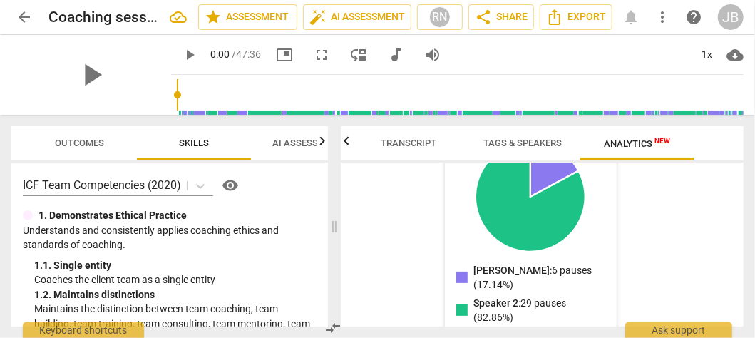
scroll to position [272, 0]
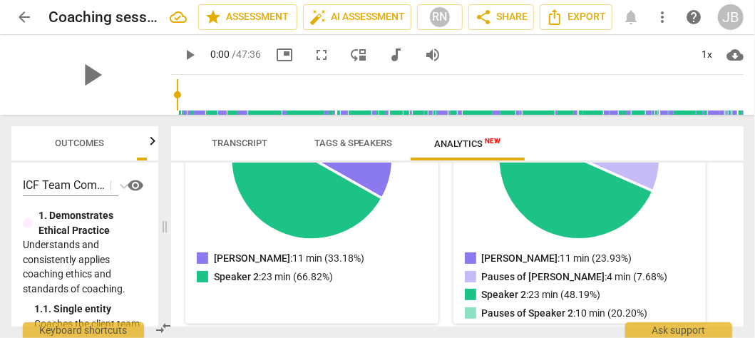
drag, startPoint x: 409, startPoint y: 226, endPoint x: 205, endPoint y: 217, distance: 204.8
click at [161, 211] on span at bounding box center [164, 226] width 9 height 223
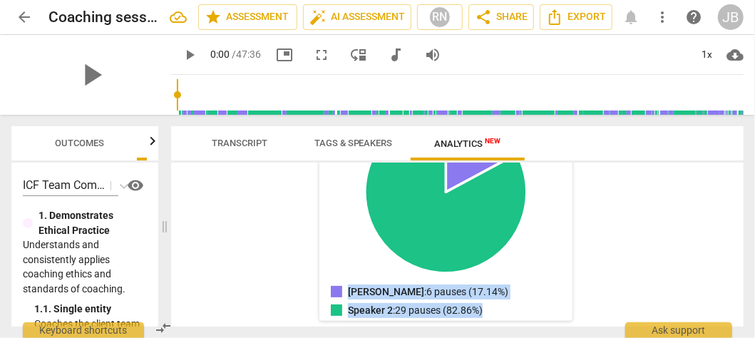
scroll to position [525, 0]
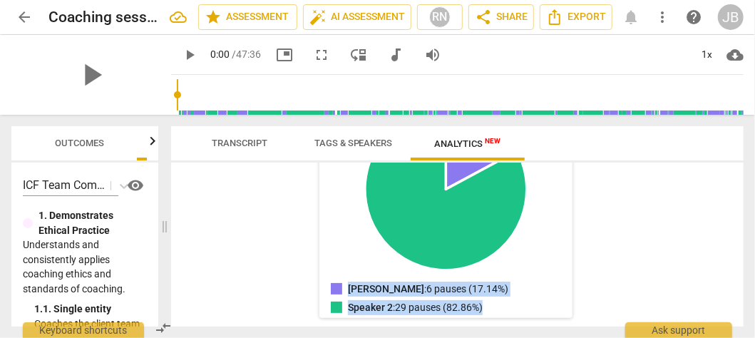
drag, startPoint x: 185, startPoint y: 181, endPoint x: 573, endPoint y: 314, distance: 410.2
click at [573, 314] on div "[PERSON_NAME] for 11 minutes ( 23.93% ) Paused for 4 minutes ( 7.68% ) Talk-to-…" at bounding box center [457, 245] width 573 height 164
copy div "[PERSON_NAME] for 11 minutes ( 23.93% ) Paused for 4 minutes ( 7.68% ) Talk-to-…"
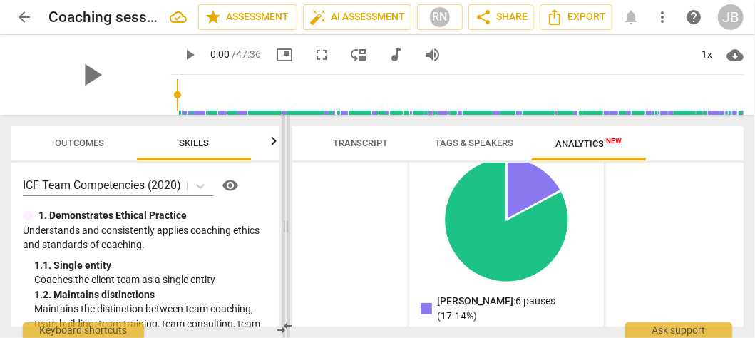
scroll to position [482, 0]
drag, startPoint x: 164, startPoint y: 224, endPoint x: 287, endPoint y: 226, distance: 122.7
click at [287, 226] on span at bounding box center [286, 226] width 9 height 223
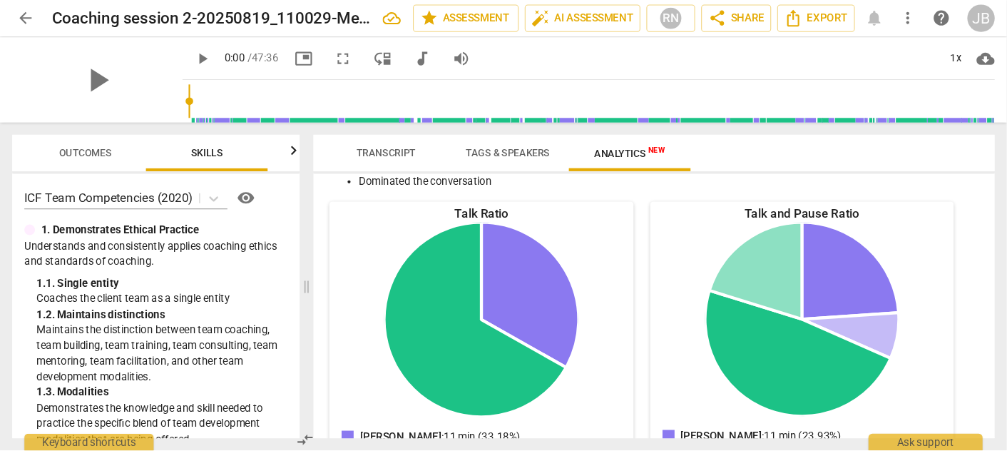
scroll to position [143, 0]
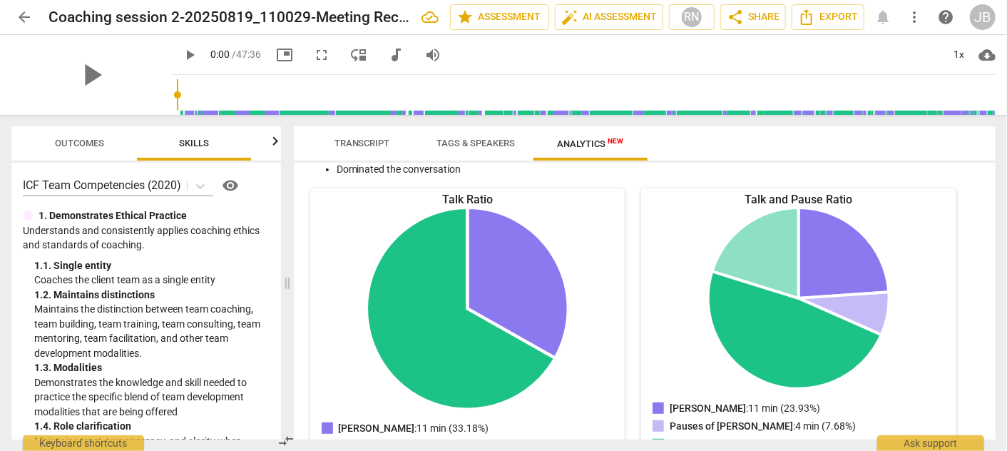
drag, startPoint x: 684, startPoint y: 1, endPoint x: 982, endPoint y: 254, distance: 390.0
click at [754, 254] on div "[PERSON_NAME] for 11 minutes ( 23.93% ) Paused for 4 minutes ( 7.68% ) Talk-to-…" at bounding box center [645, 301] width 702 height 277
drag, startPoint x: 996, startPoint y: 282, endPoint x: 996, endPoint y: 292, distance: 10.0
click at [754, 292] on div "Transcript Tags & Speakers Analytics New [PERSON_NAME] 31% Speaker 2 69% JE pla…" at bounding box center [647, 283] width 719 height 336
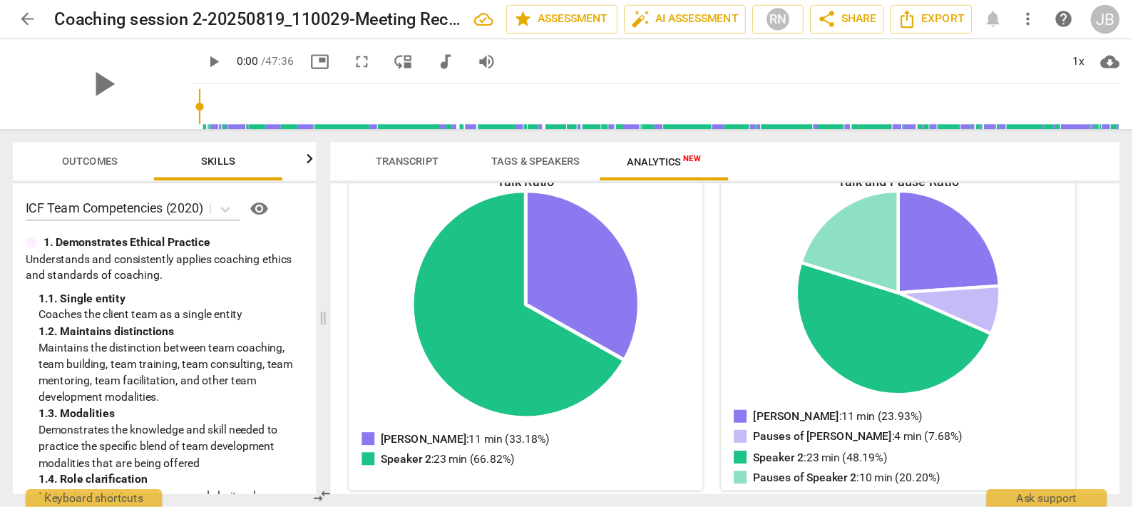
scroll to position [177, 0]
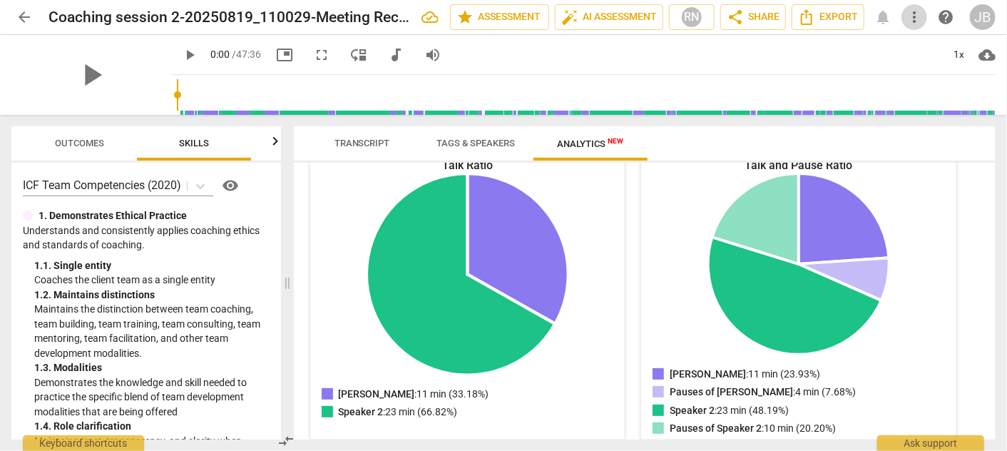
click at [754, 23] on span "more_vert" at bounding box center [914, 17] width 17 height 17
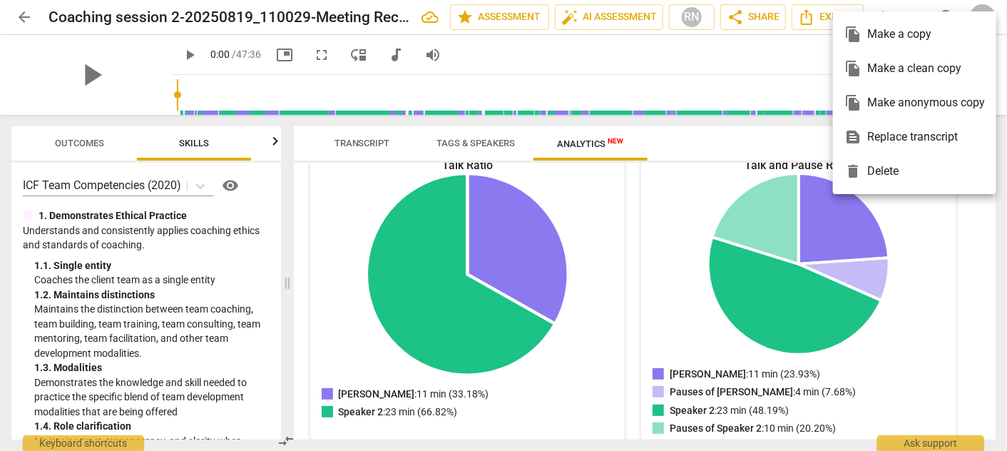
click at [754, 250] on div at bounding box center [503, 225] width 1007 height 451
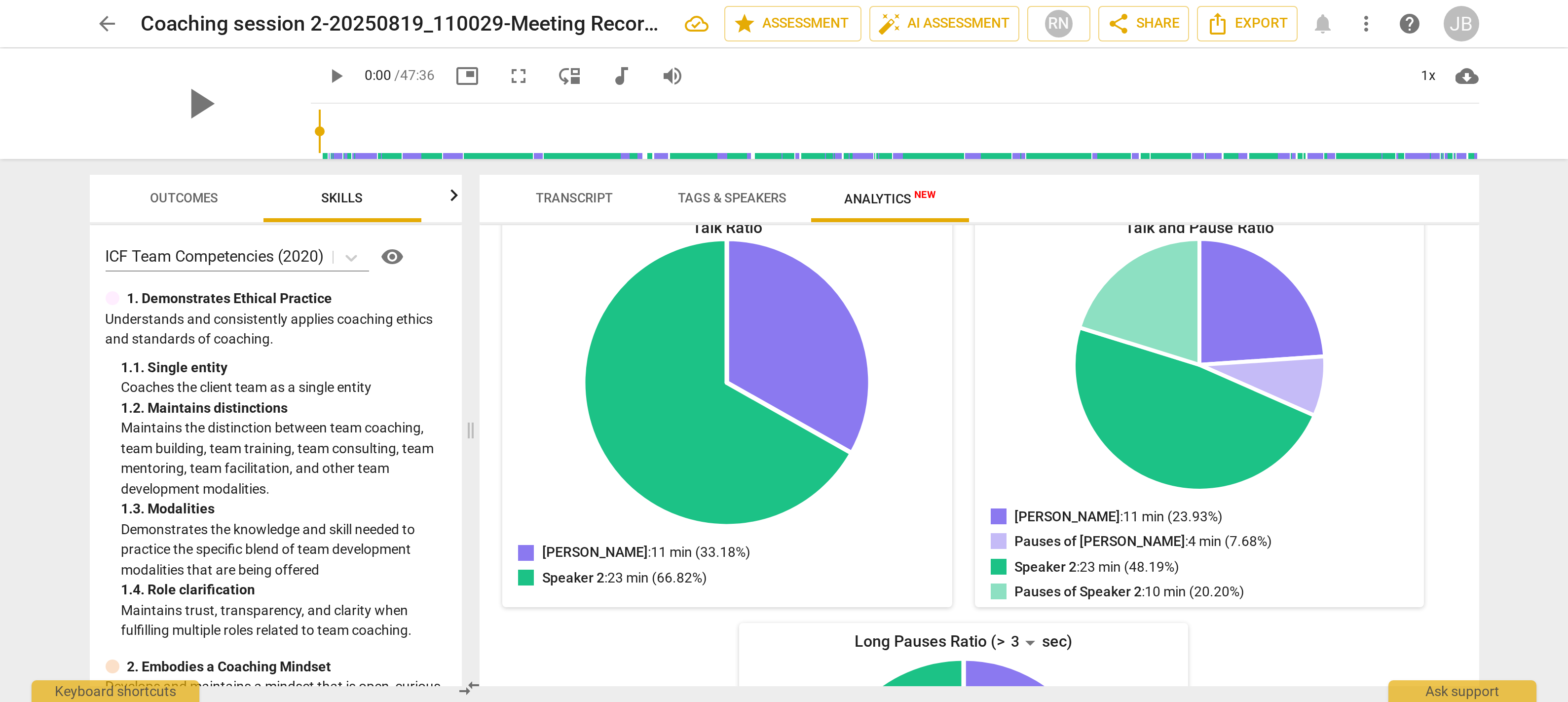
scroll to position [123, 0]
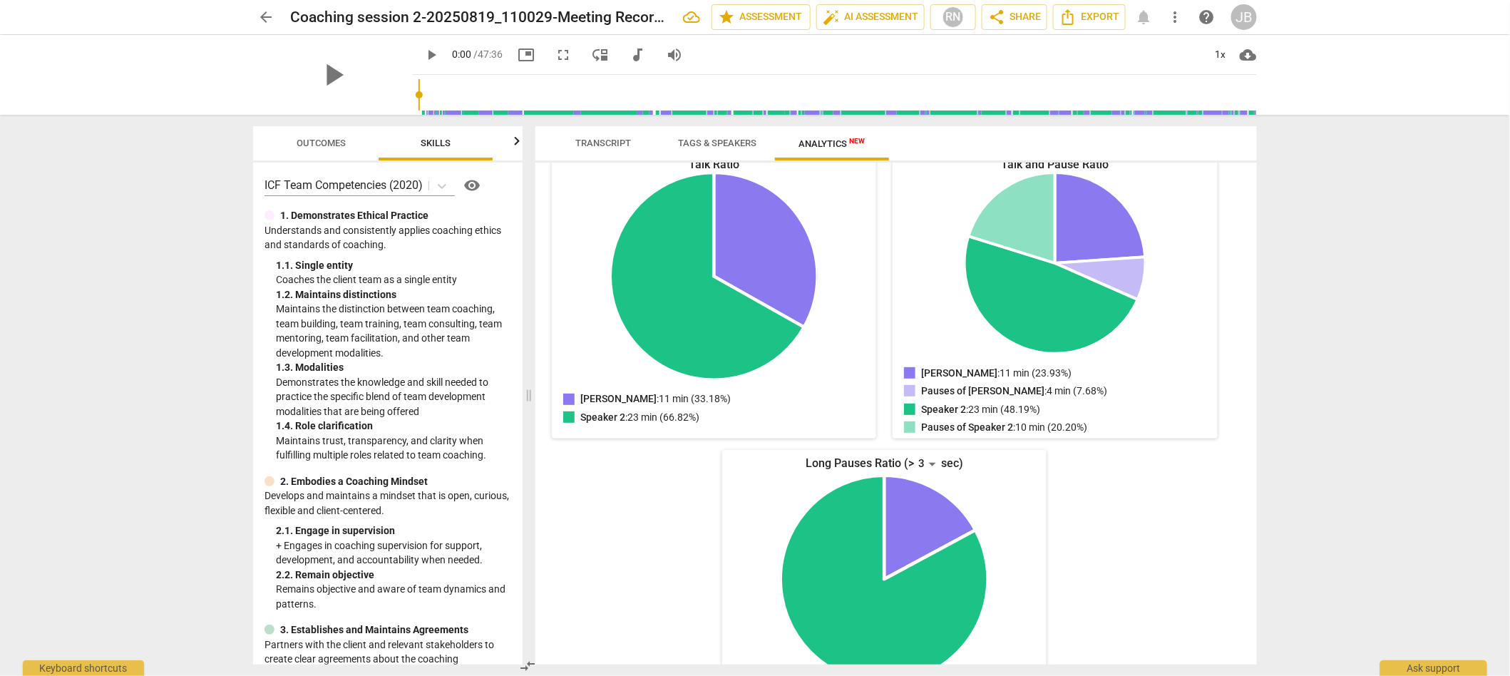
drag, startPoint x: 969, startPoint y: 0, endPoint x: 1483, endPoint y: 398, distance: 650.1
click at [754, 337] on div "arrow_back Coaching session 2-20250819_110029-Meeting Recording edit star Asses…" at bounding box center [755, 338] width 1510 height 676
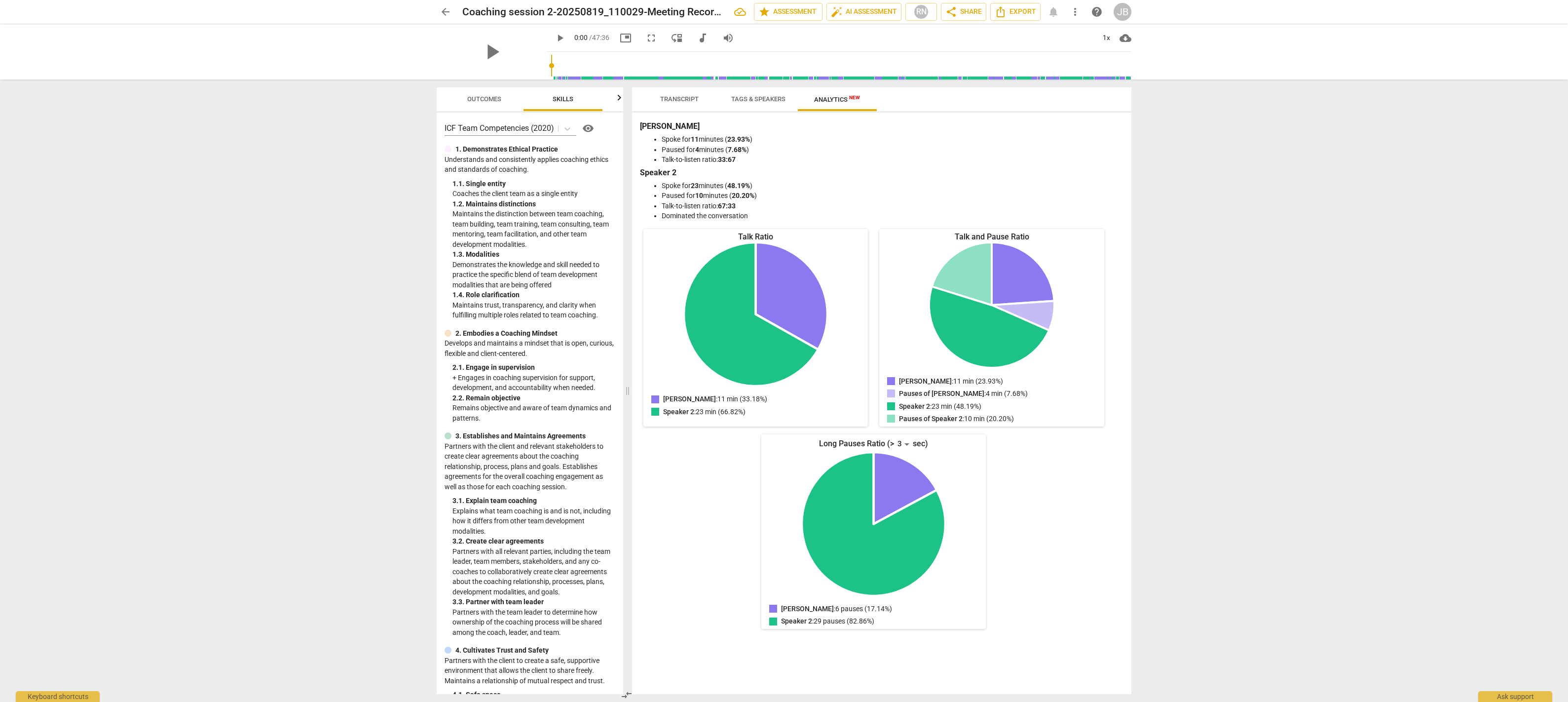
drag, startPoint x: 912, startPoint y: 1, endPoint x: 292, endPoint y: 319, distance: 696.8
click at [292, 233] on div "arrow_back Coaching session 2-20250819_110029-Meeting Recording edit star Asses…" at bounding box center [784, 351] width 1568 height 702
click at [522, 233] on div "arrow_back Coaching session 2-20250819_110029-Meeting Recording edit star Asses…" at bounding box center [784, 351] width 1568 height 702
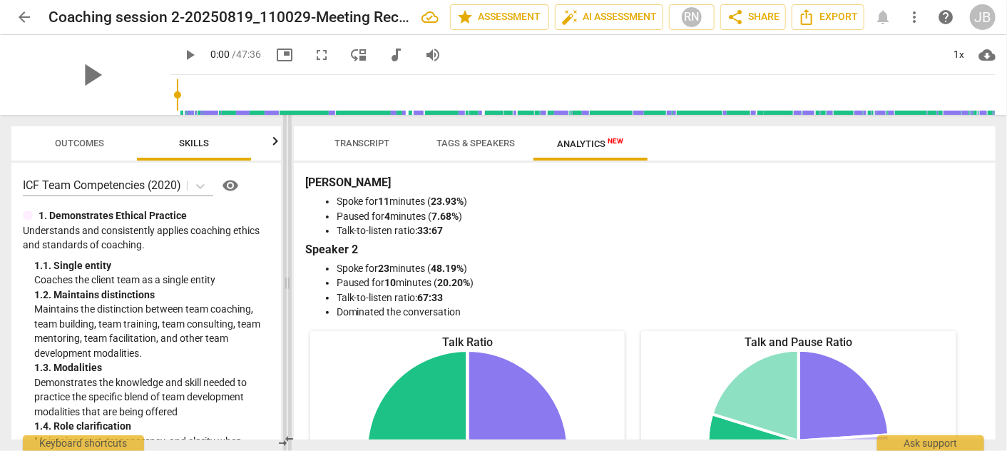
drag, startPoint x: 1681, startPoint y: 7, endPoint x: 284, endPoint y: 280, distance: 1423.2
click at [284, 280] on span at bounding box center [287, 283] width 9 height 336
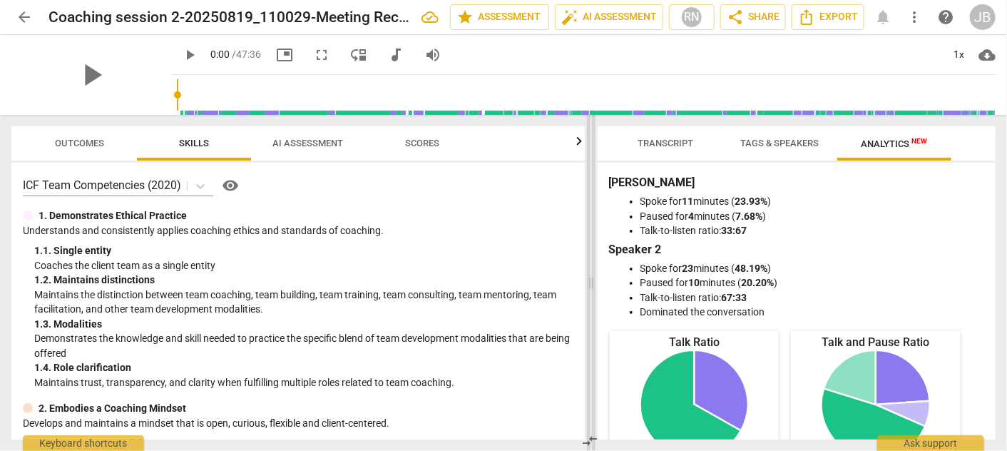
drag, startPoint x: 284, startPoint y: 280, endPoint x: 607, endPoint y: 308, distance: 323.5
click at [595, 308] on span at bounding box center [591, 283] width 9 height 336
